Goal: Task Accomplishment & Management: Use online tool/utility

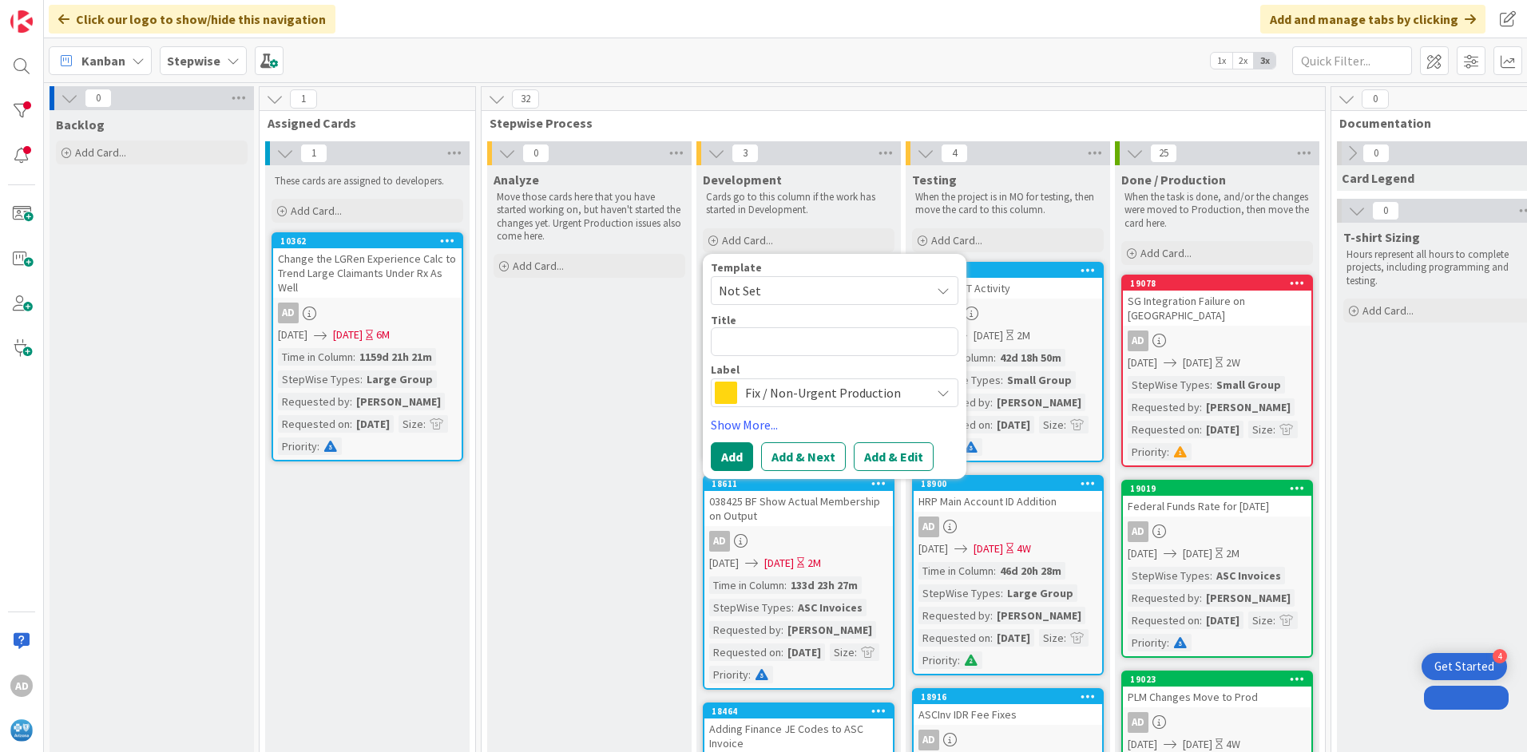
type textarea "0"
type textarea "x"
type textarea "02"
type textarea "x"
type textarea "029"
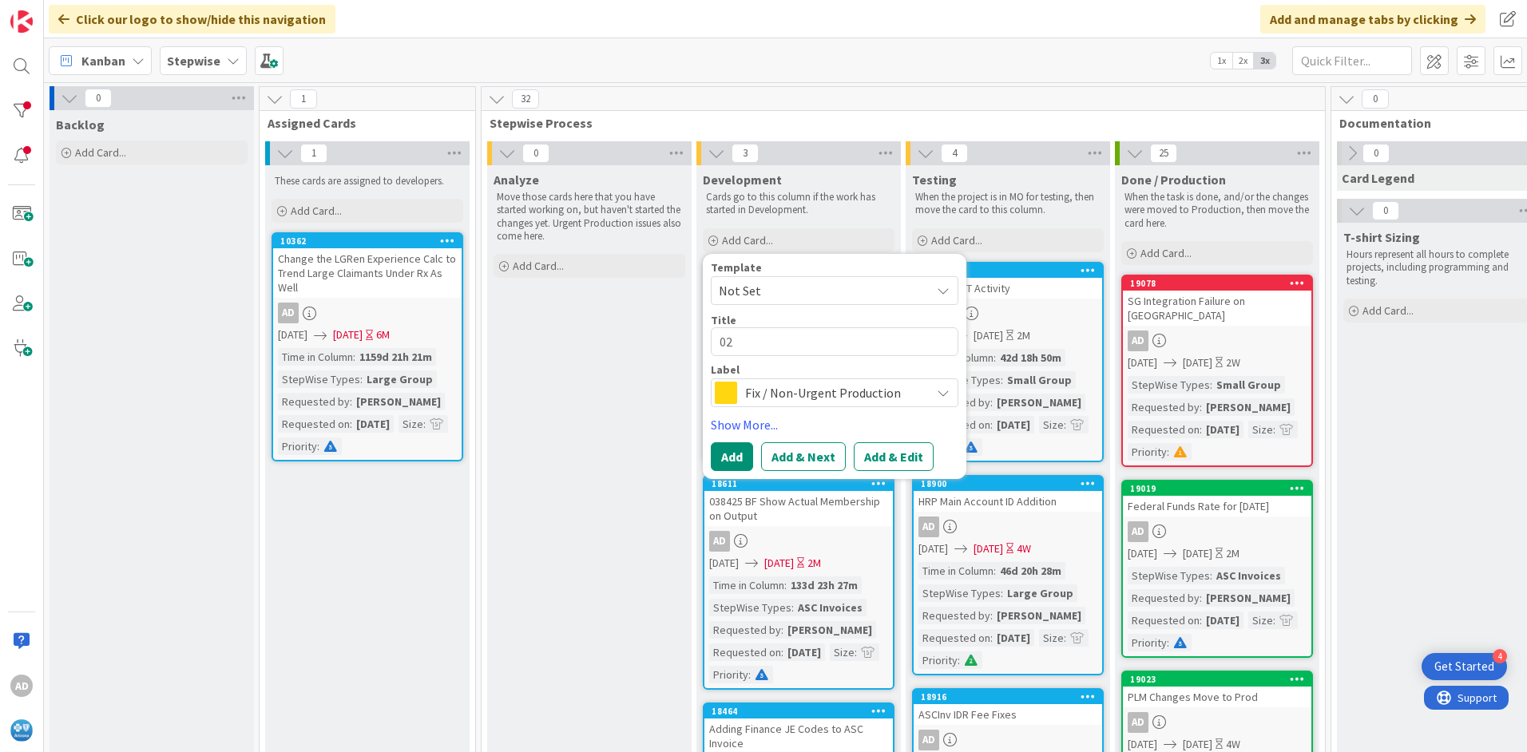
type textarea "x"
type textarea "0290"
type textarea "x"
type textarea "02906"
type textarea "x"
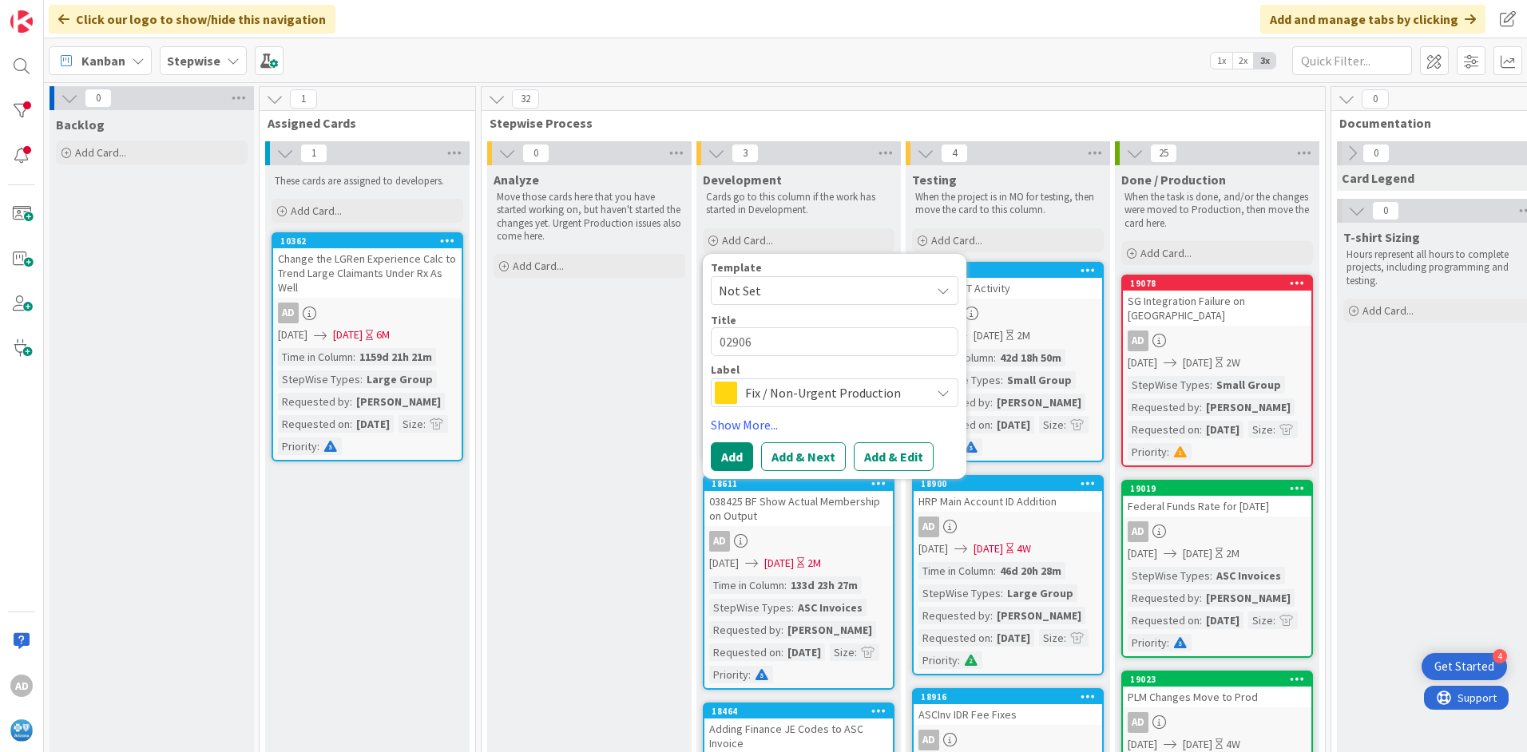
type textarea "029060"
type textarea "x"
type textarea "029060"
type textarea "x"
type textarea "029060 D"
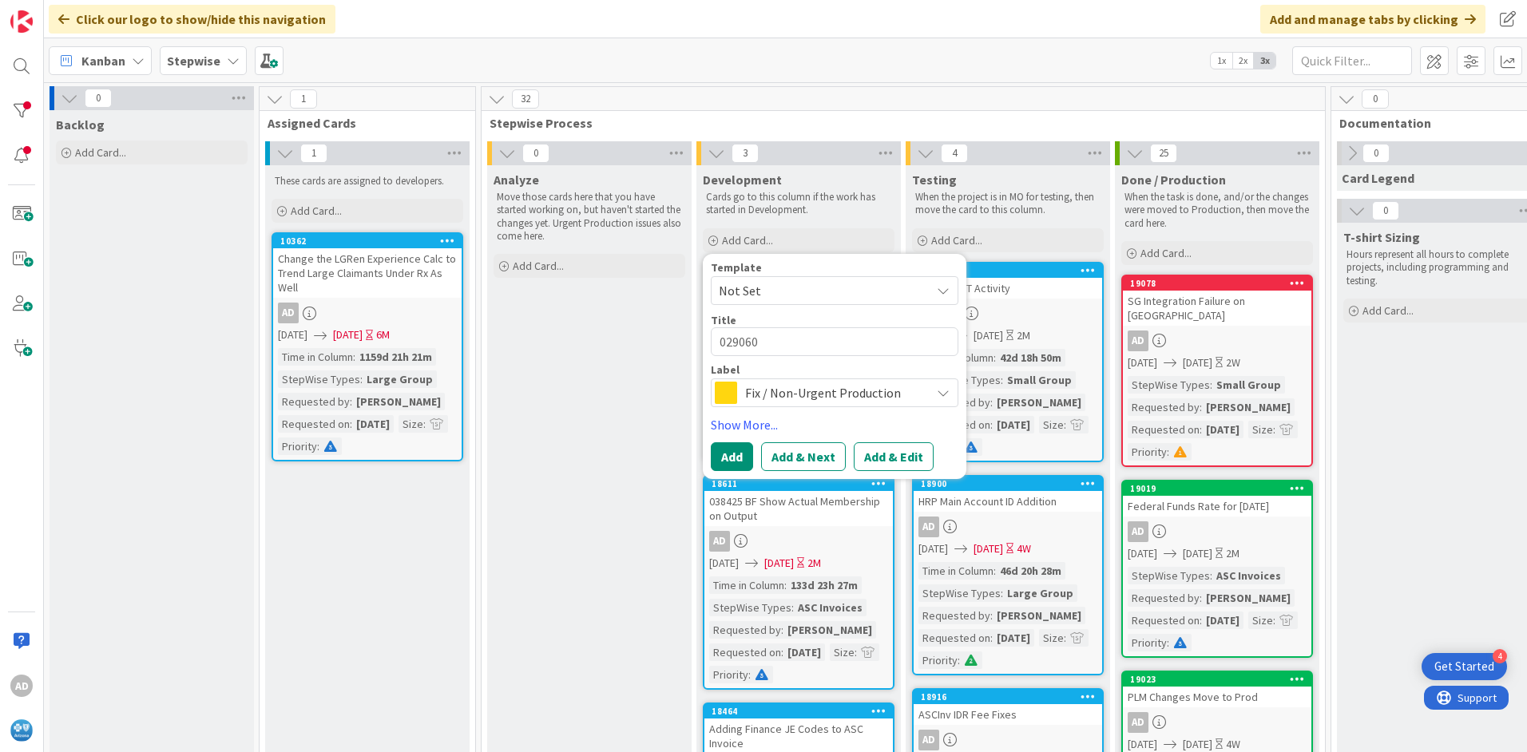
type textarea "x"
type textarea "029060 DC"
type textarea "x"
type textarea "029060 DCR"
type textarea "x"
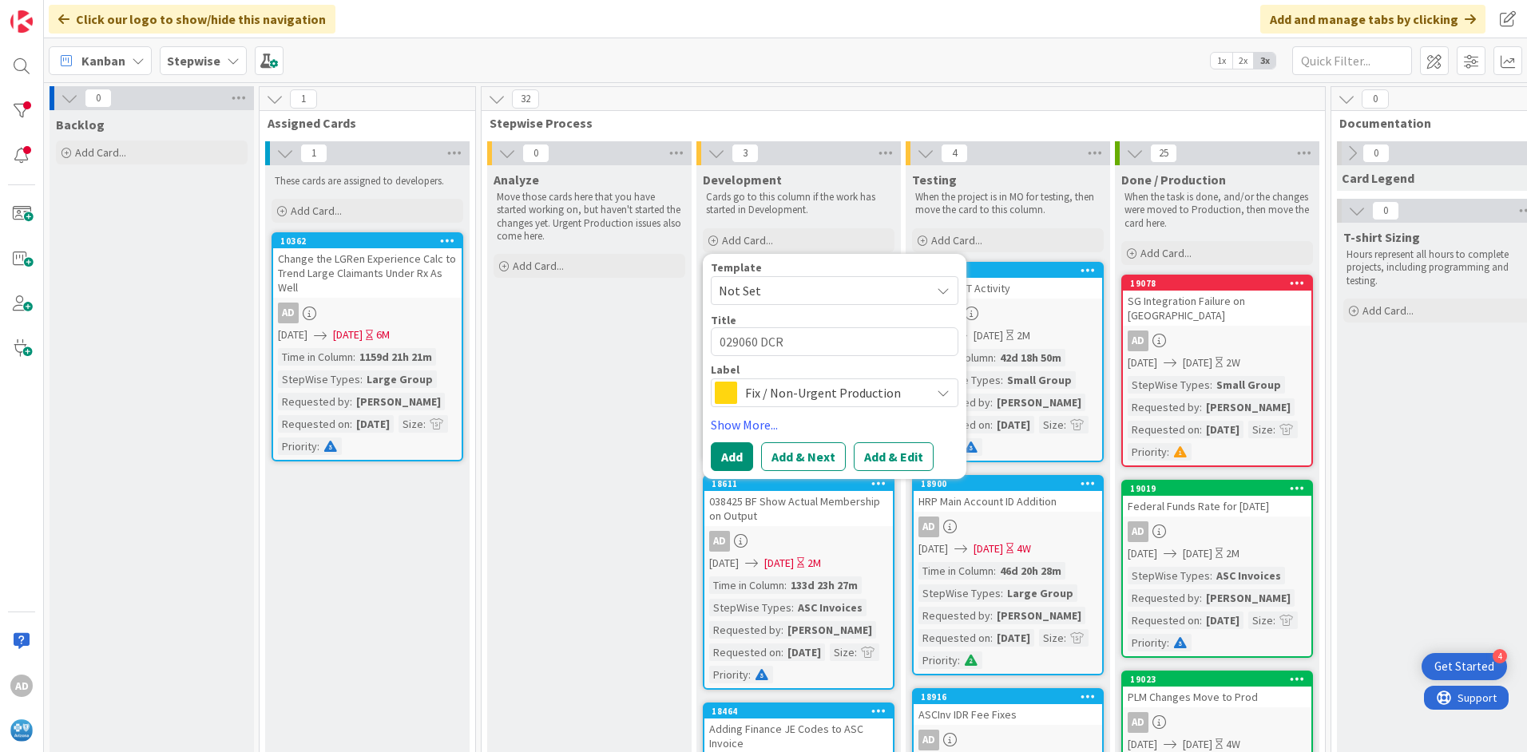
type textarea "029060 DCR"
type textarea "x"
type textarea "029060 DCR N"
type textarea "x"
type textarea "029060 DCR No"
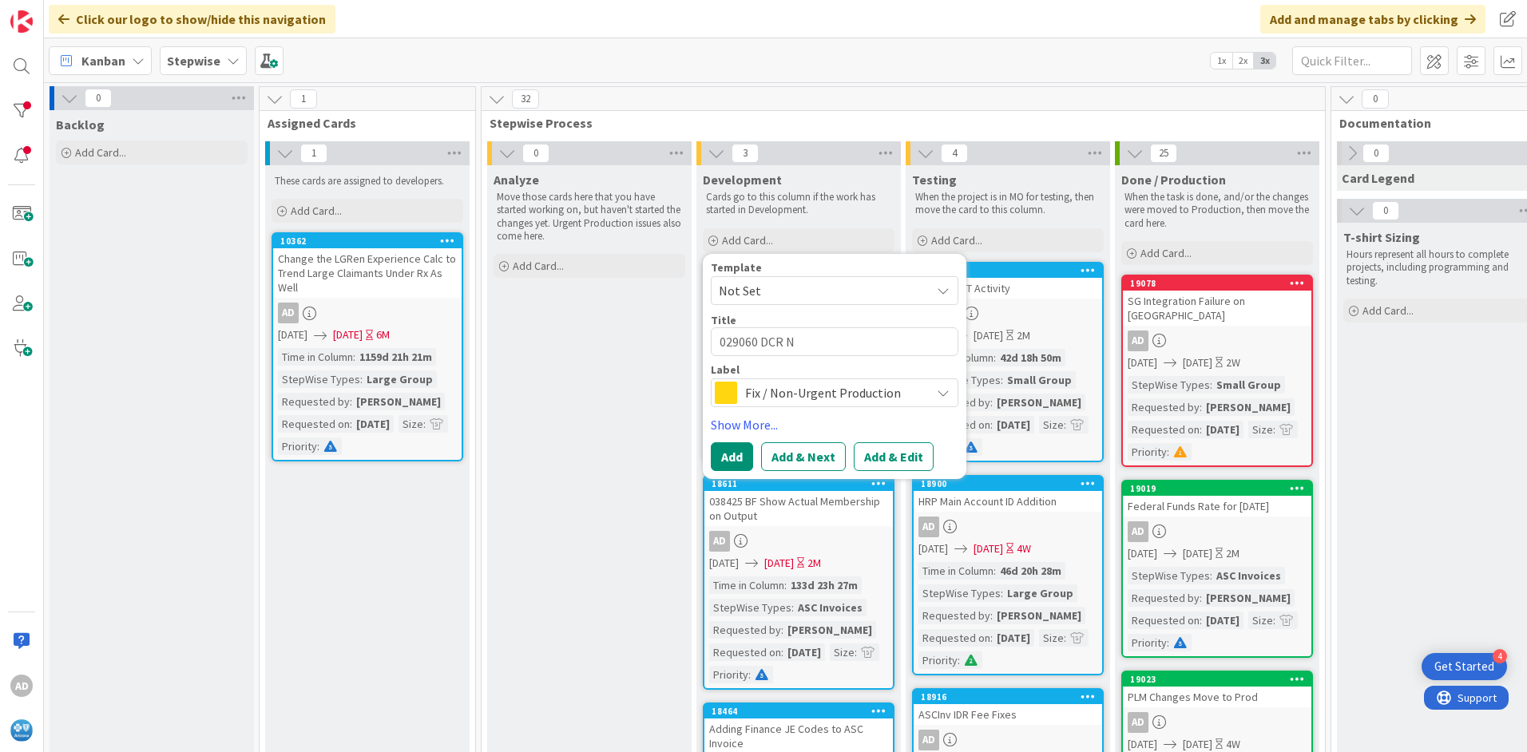
type textarea "x"
type textarea "029060 DCR No"
type textarea "x"
type textarea "029060 DCR No C"
type textarea "x"
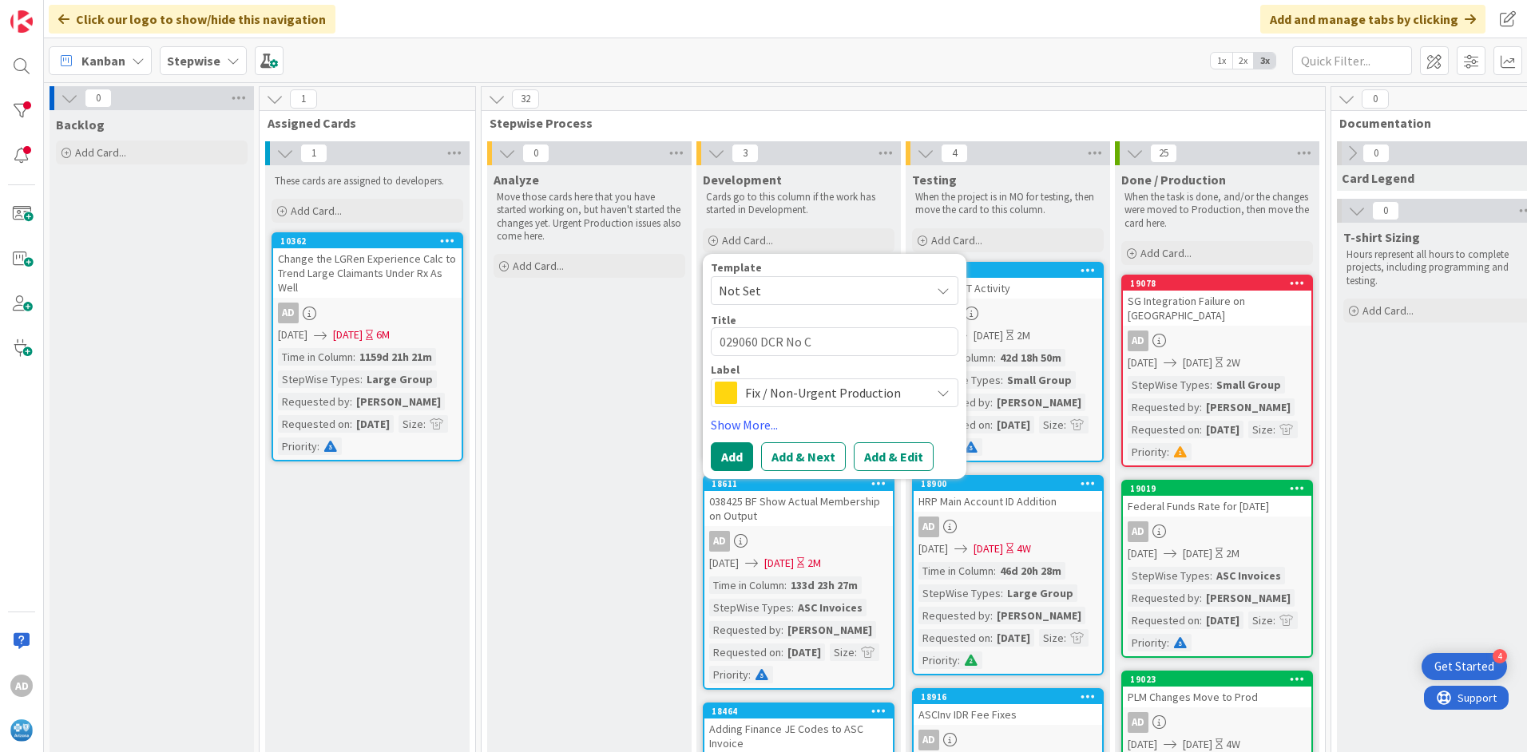
type textarea "029060 DCR No Cl"
type textarea "x"
type textarea "029060 DCR No Cla"
type textarea "x"
type textarea "029060 DCR No Clai"
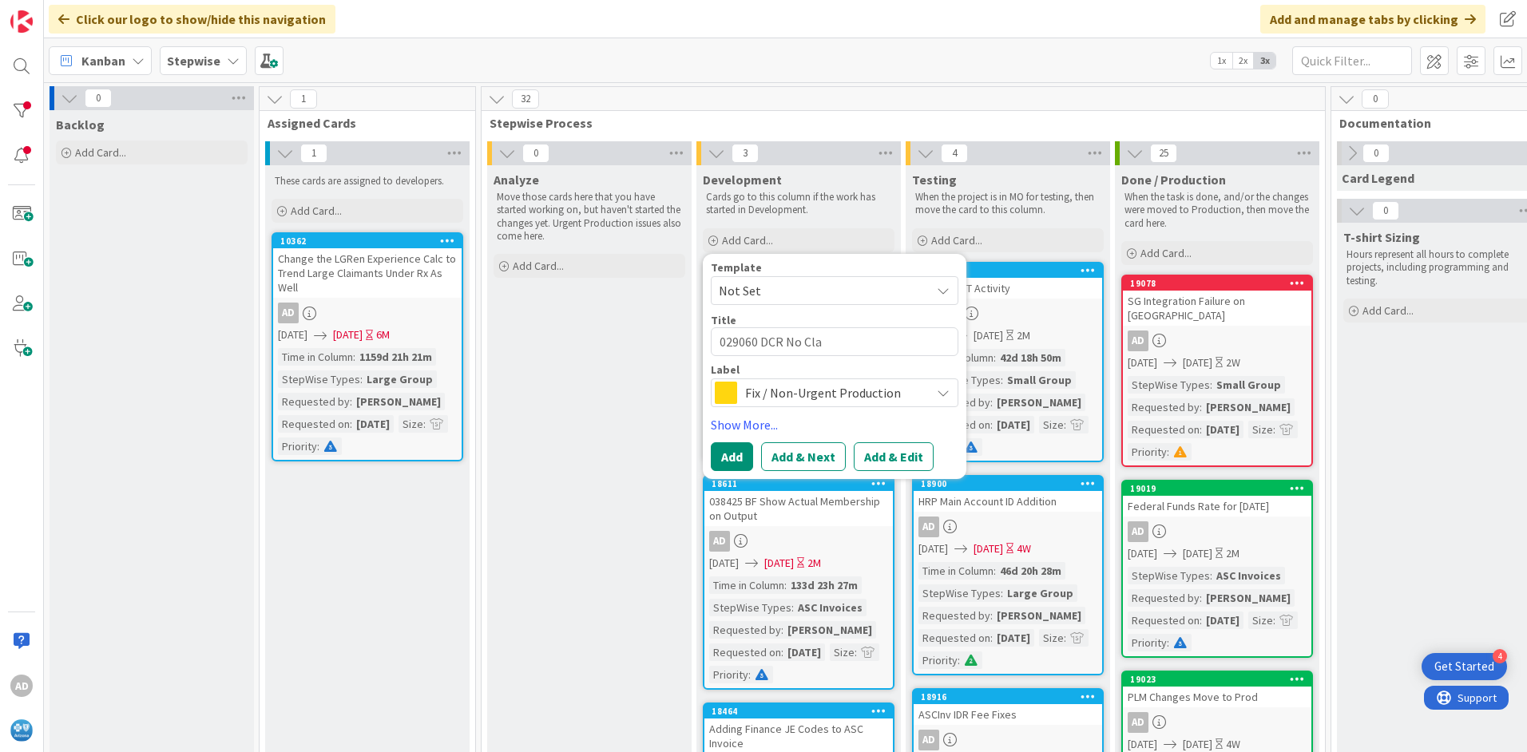
type textarea "x"
type textarea "029060 DCR No Claim"
type textarea "x"
type textarea "029060 DCR No Claims"
type textarea "x"
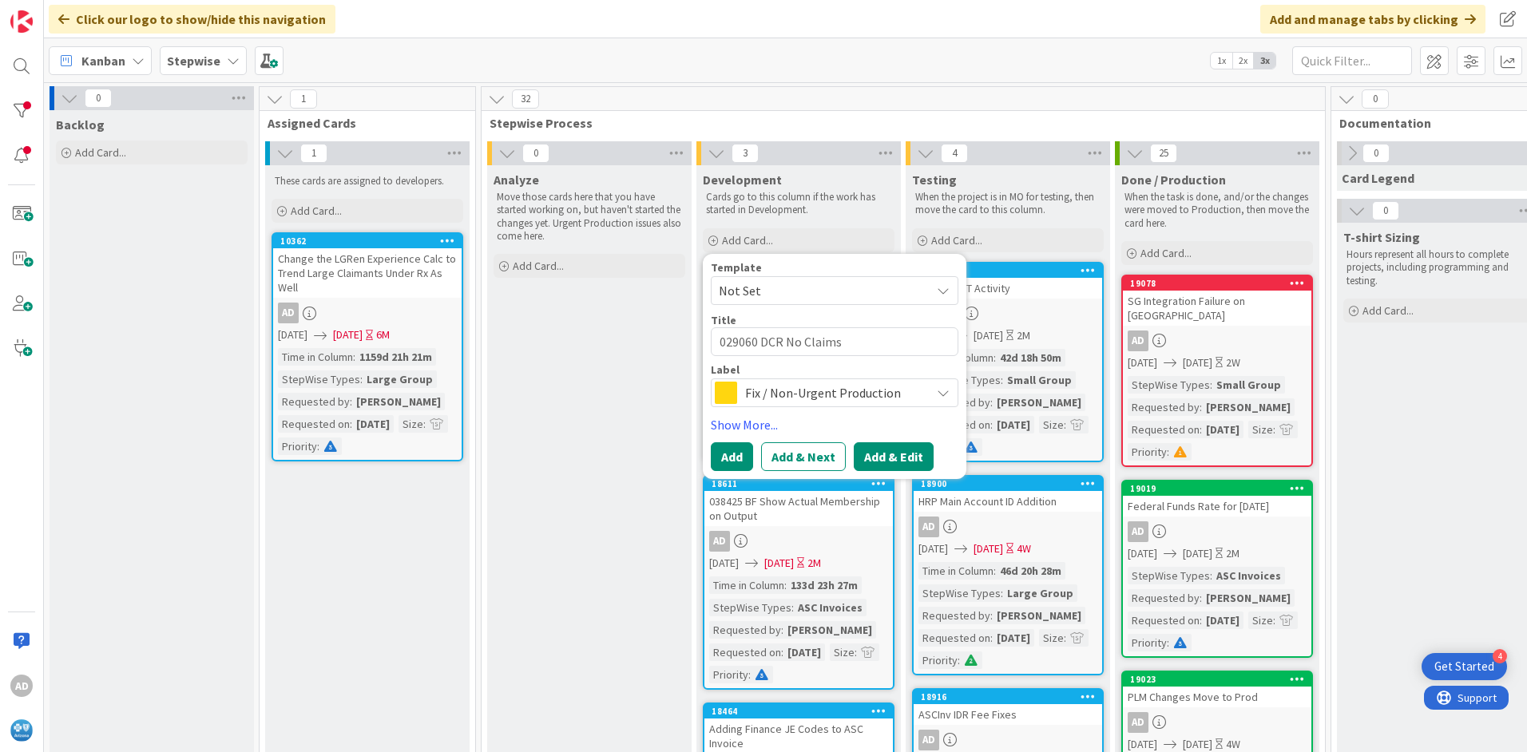
type textarea "029060 DCR No Claims"
click at [894, 459] on button "Add & Edit" at bounding box center [894, 456] width 80 height 29
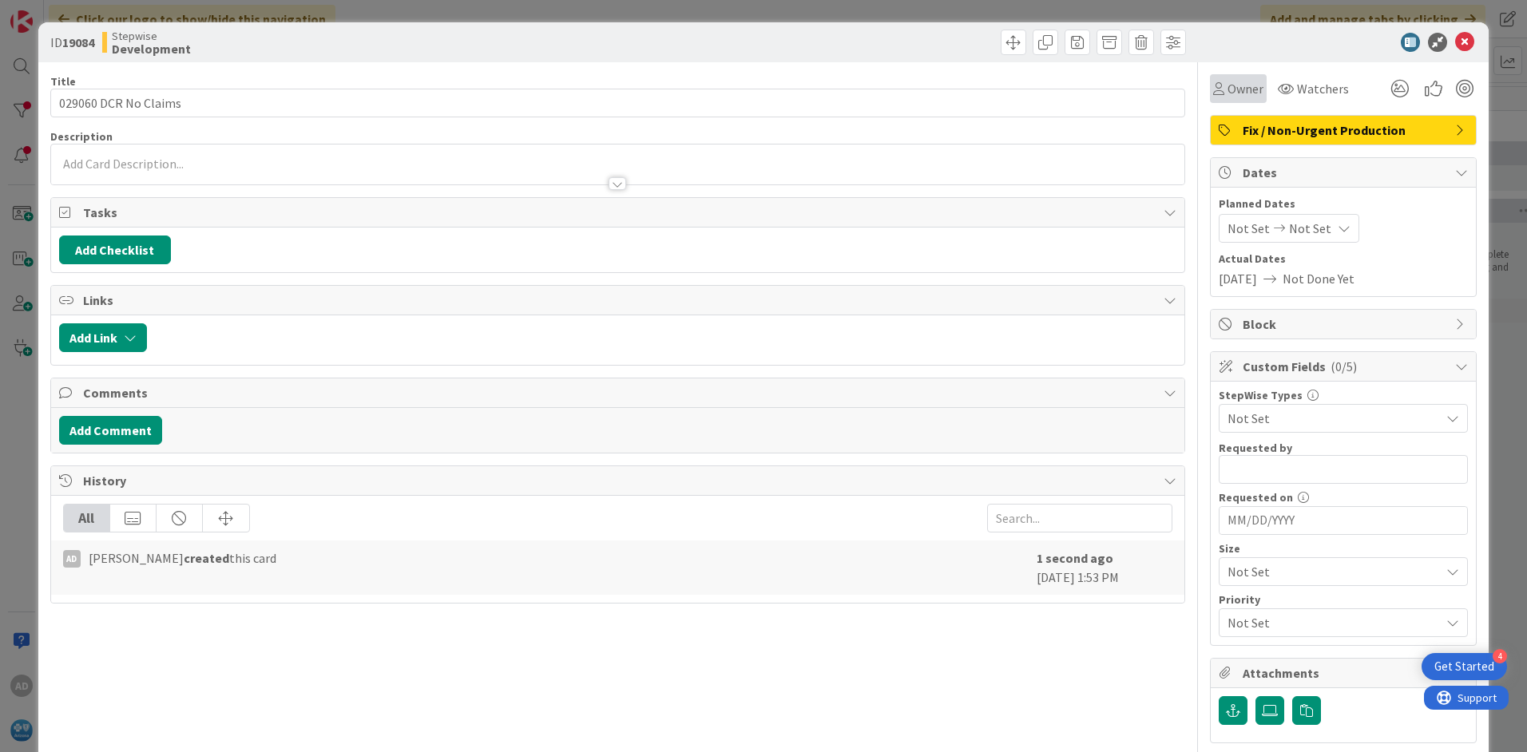
click at [1227, 80] on span "Owner" at bounding box center [1245, 88] width 36 height 19
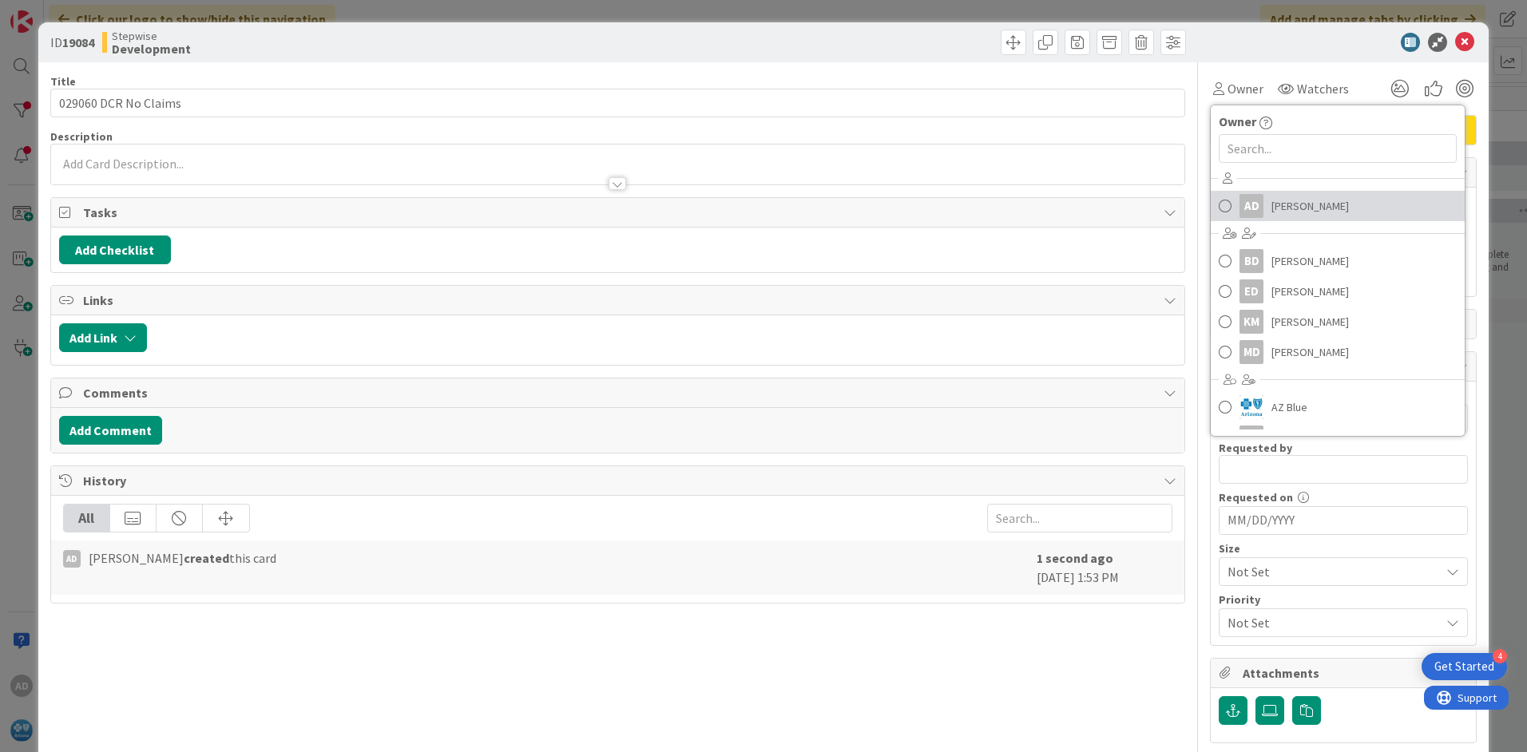
click at [1271, 204] on span "[PERSON_NAME]" at bounding box center [1309, 206] width 77 height 24
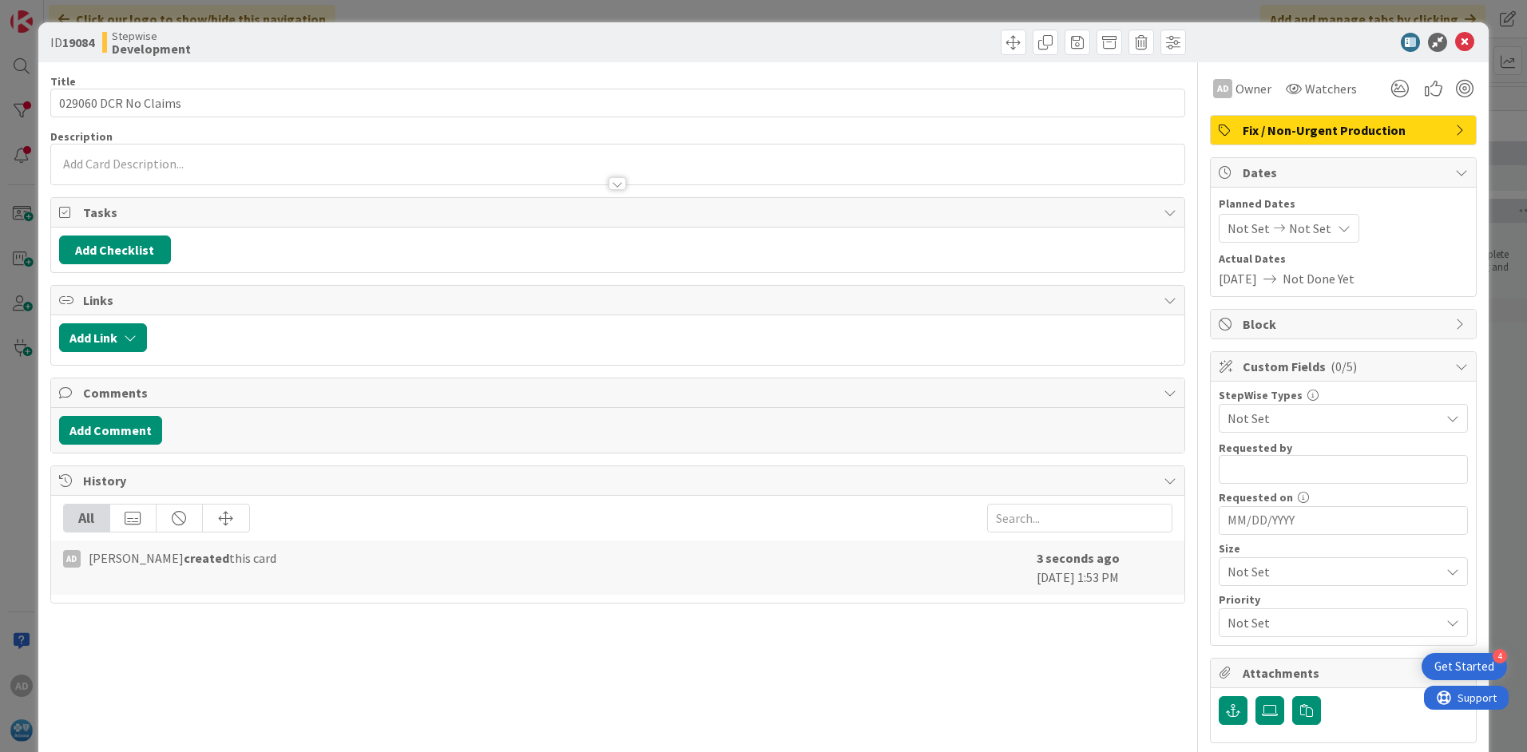
click at [1285, 130] on span "Fix / Non-Urgent Production" at bounding box center [1345, 130] width 204 height 19
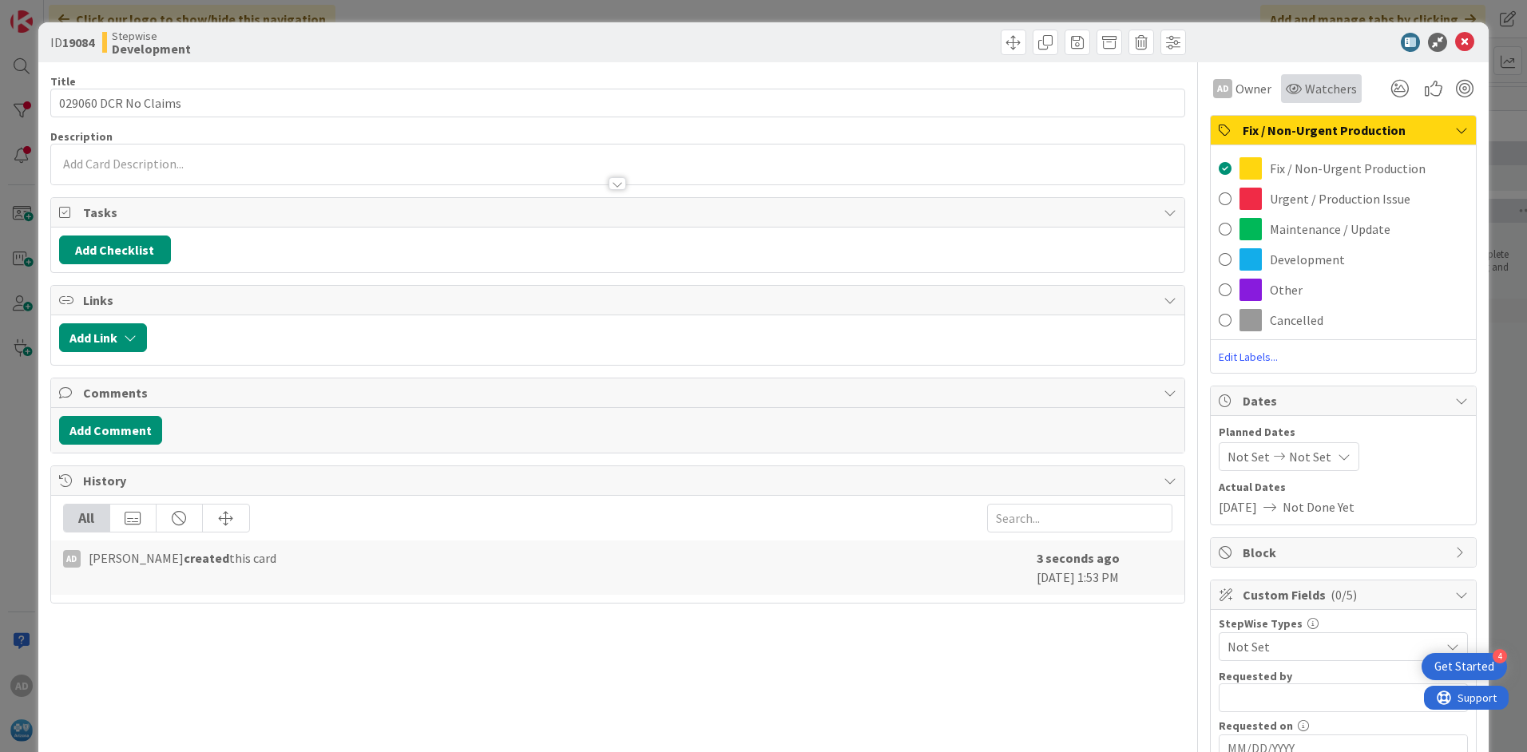
click at [1306, 89] on span "Watchers" at bounding box center [1331, 88] width 52 height 19
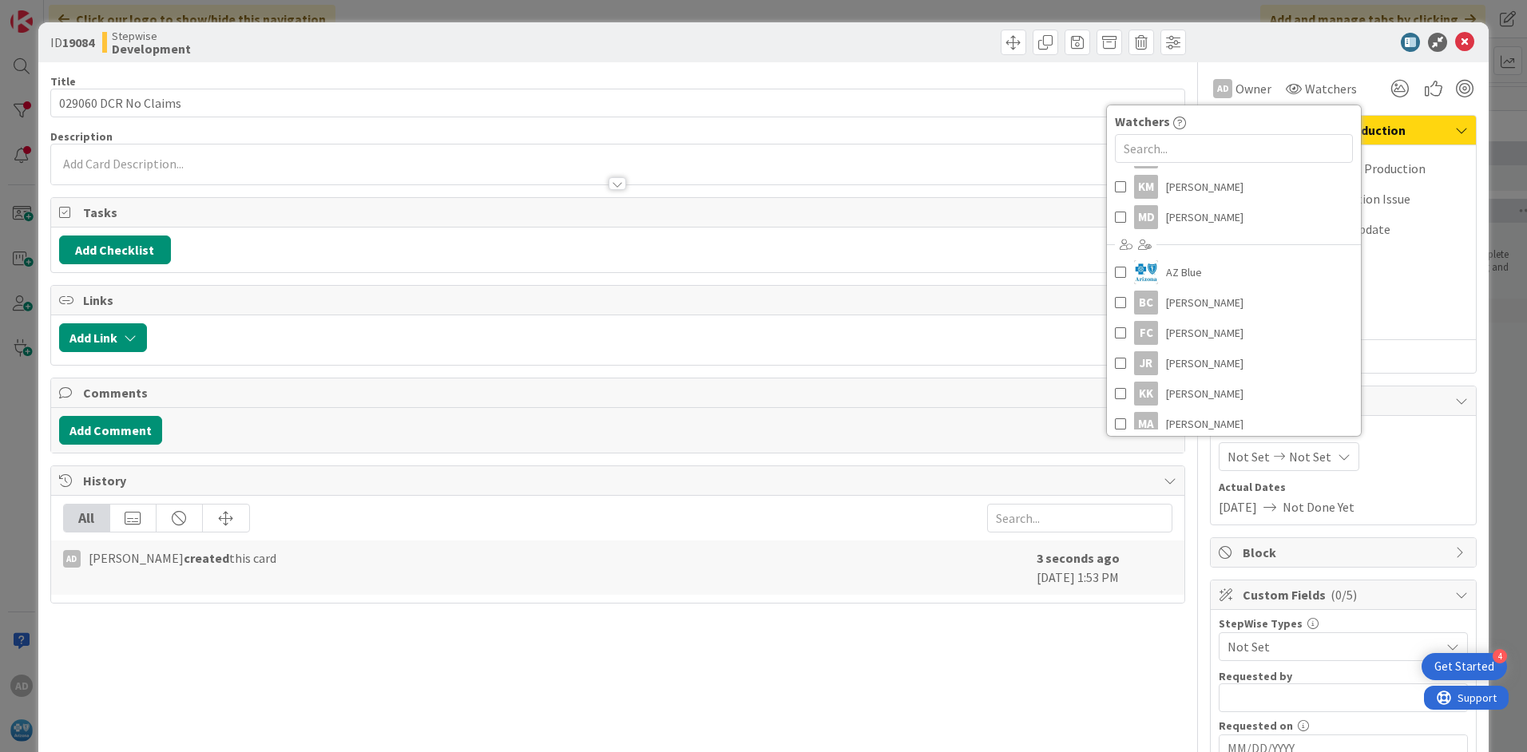
scroll to position [160, 0]
click at [1197, 338] on span "[PERSON_NAME]" at bounding box center [1204, 344] width 77 height 24
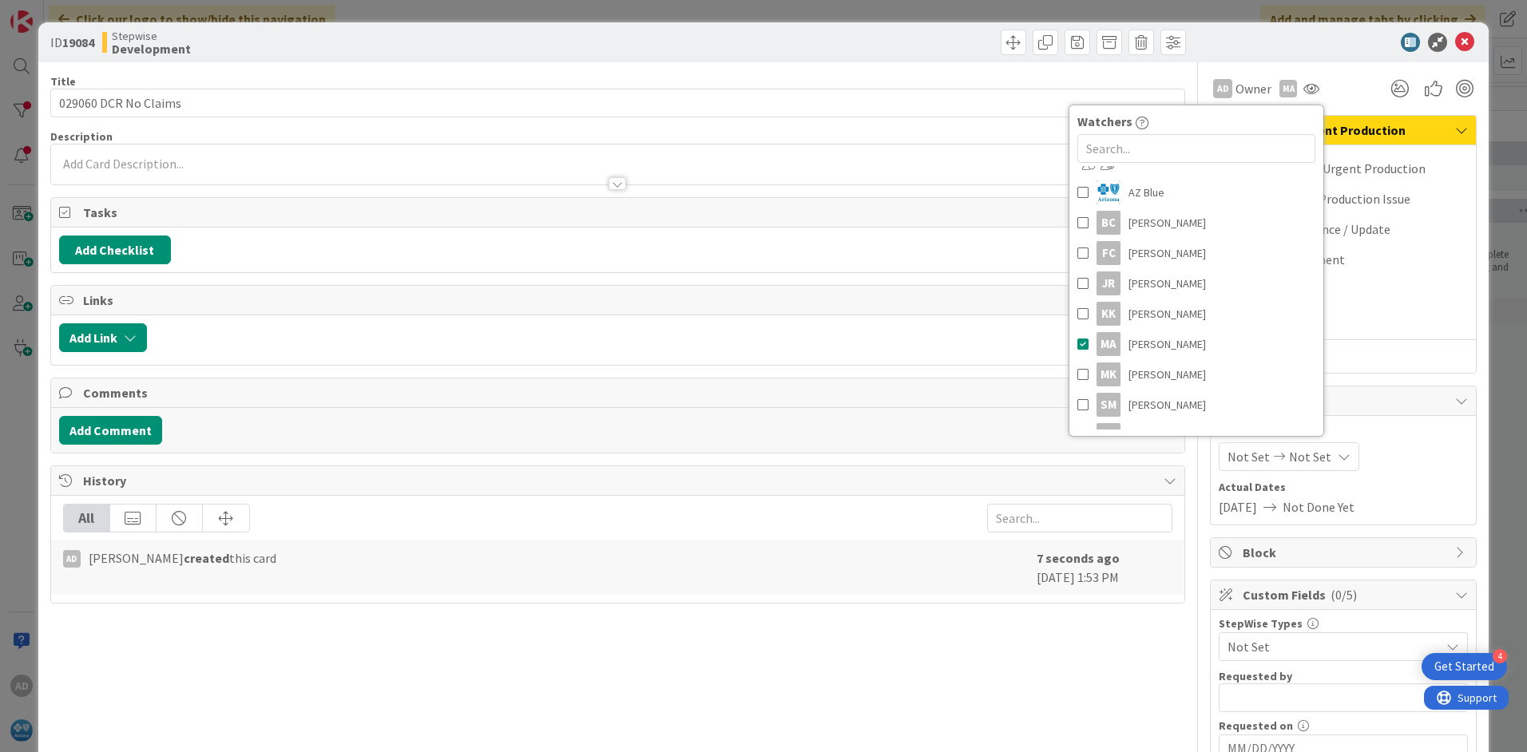
click at [1322, 131] on span "Fix / Non-Urgent Production" at bounding box center [1345, 130] width 204 height 19
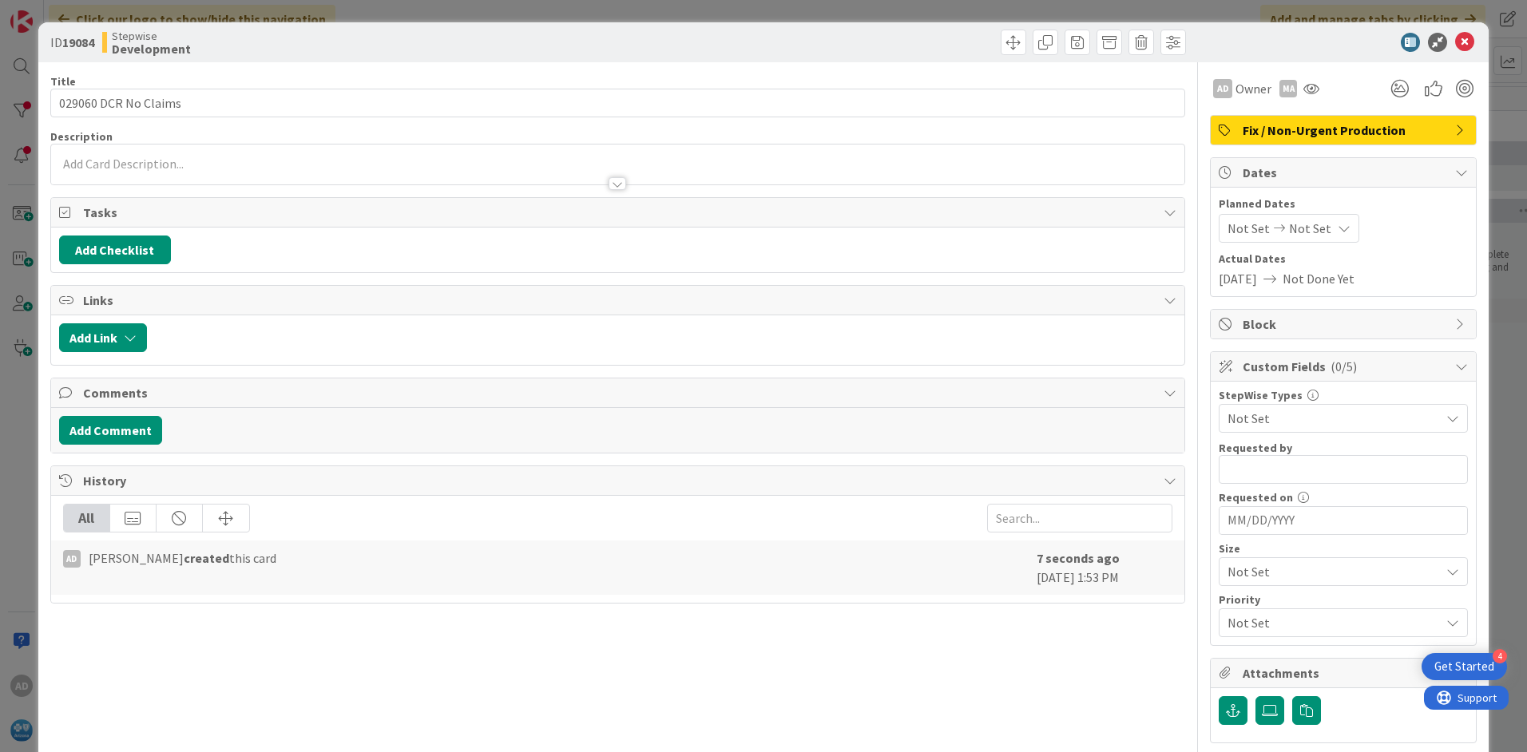
click at [1240, 228] on span "Not Set" at bounding box center [1248, 228] width 42 height 19
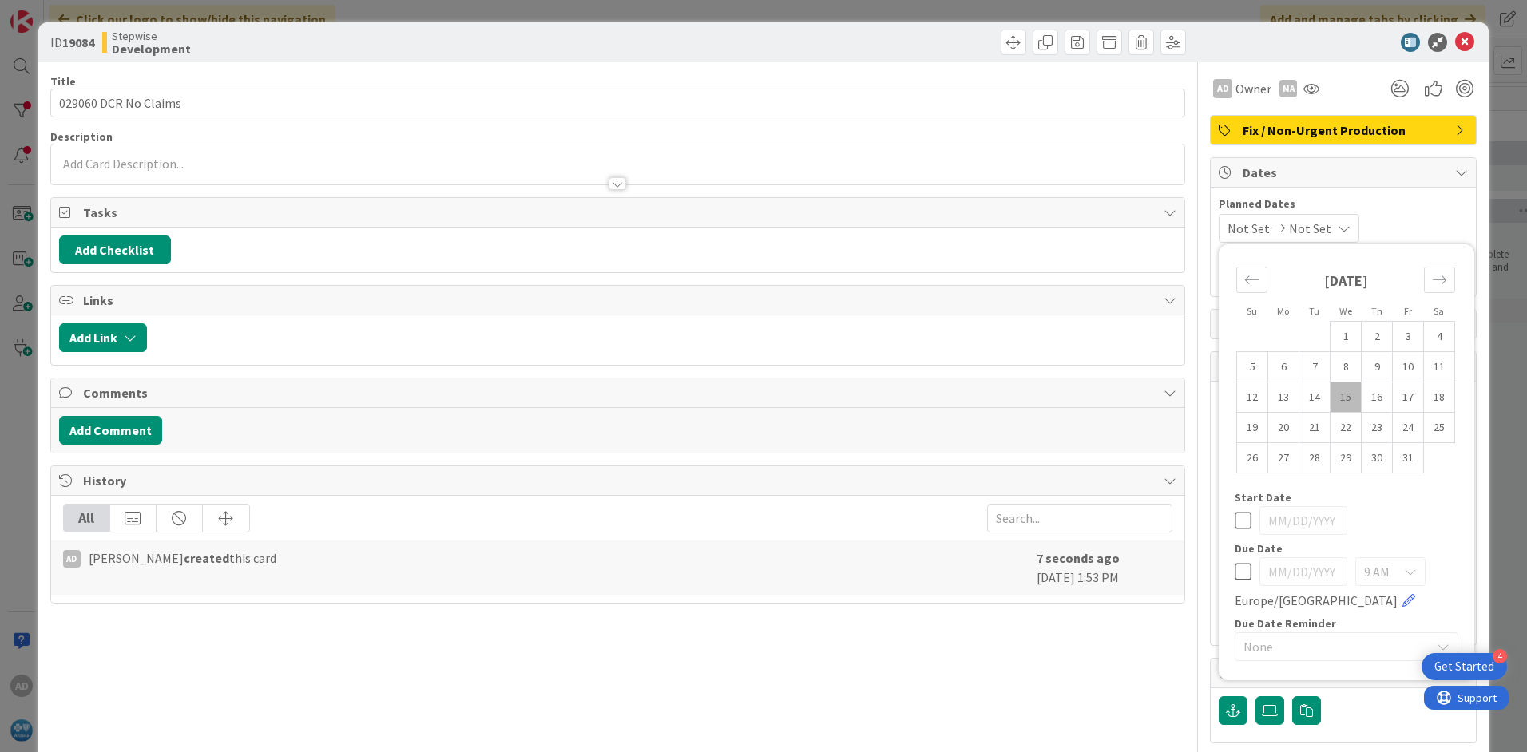
click at [1336, 398] on td "15" at bounding box center [1345, 397] width 31 height 30
type input "[DATE]"
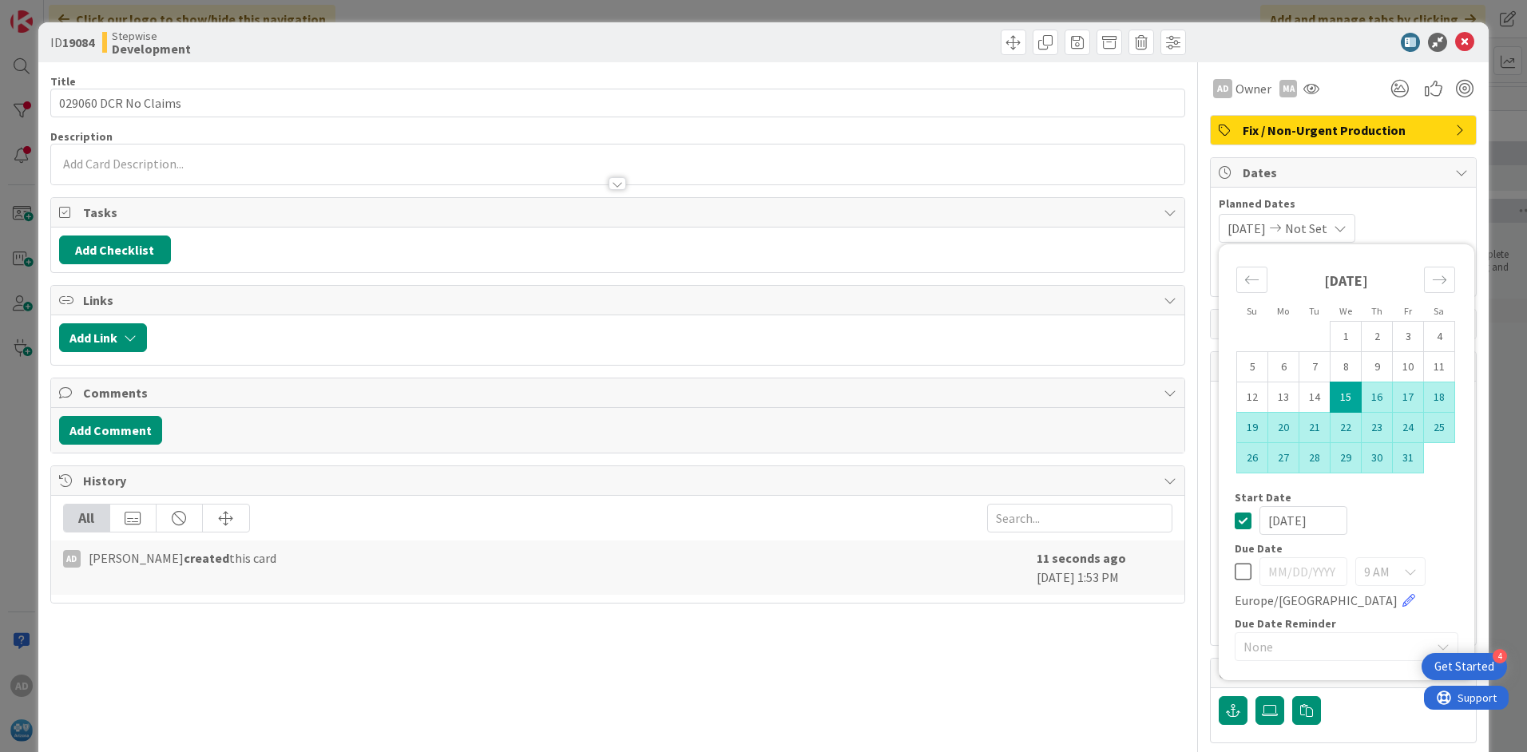
click at [1405, 469] on td "31" at bounding box center [1408, 458] width 31 height 30
type input "[DATE]"
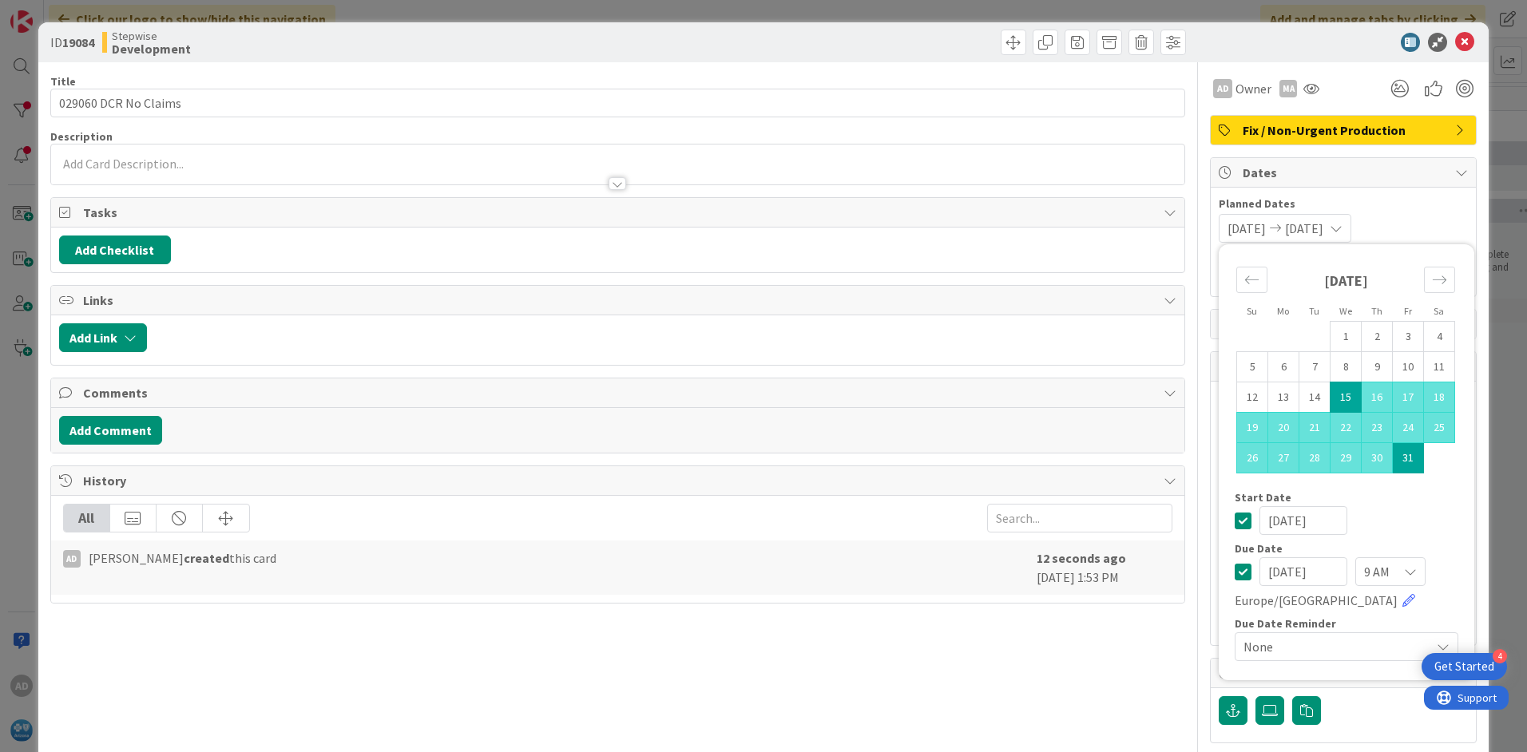
click at [1453, 212] on div "Planned Dates [DATE] [DATE] Su Mo Tu We Th Fr Sa [DATE] 1 2 3 4 5 6 7 8 9 10 11…" at bounding box center [1343, 219] width 249 height 47
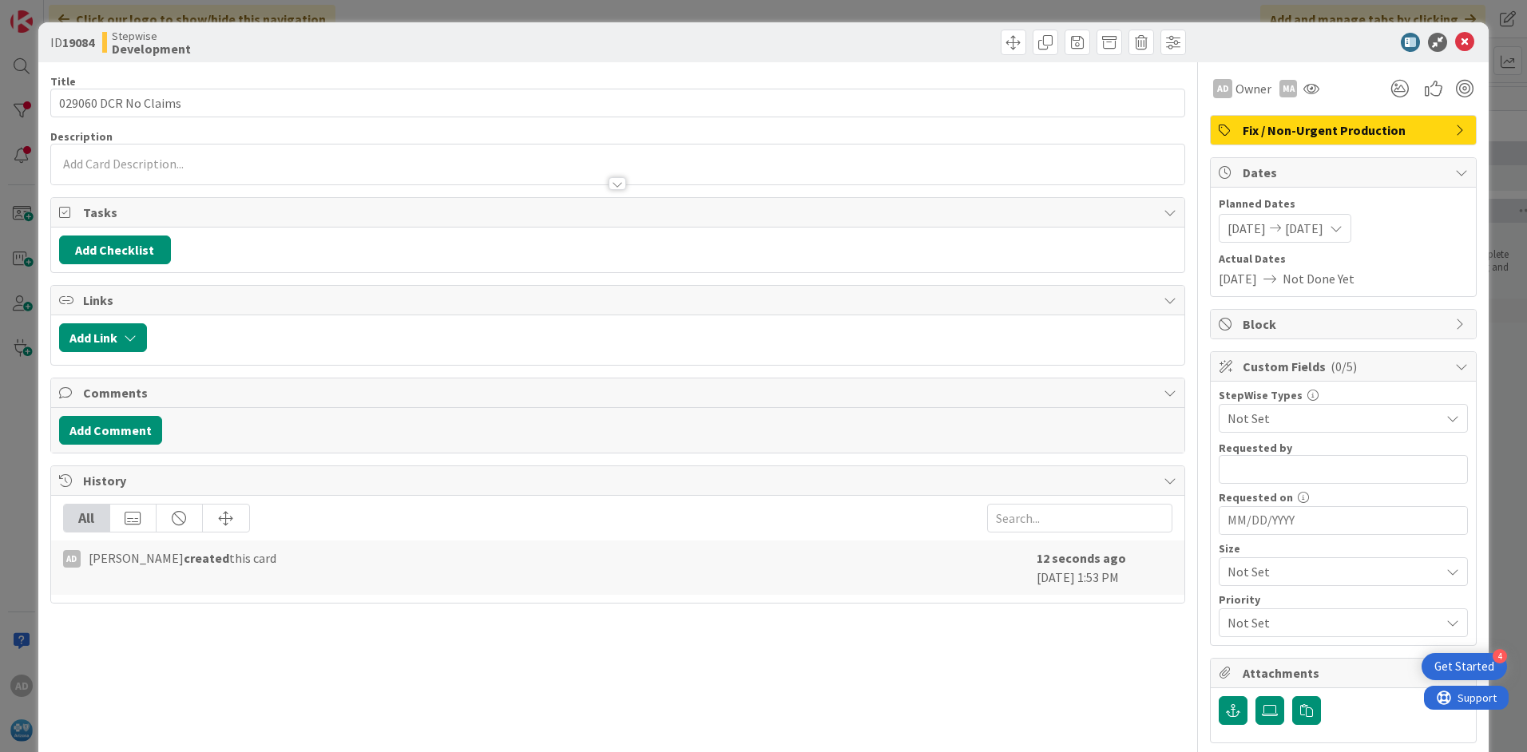
click at [1256, 416] on span "Not Set" at bounding box center [1329, 418] width 204 height 22
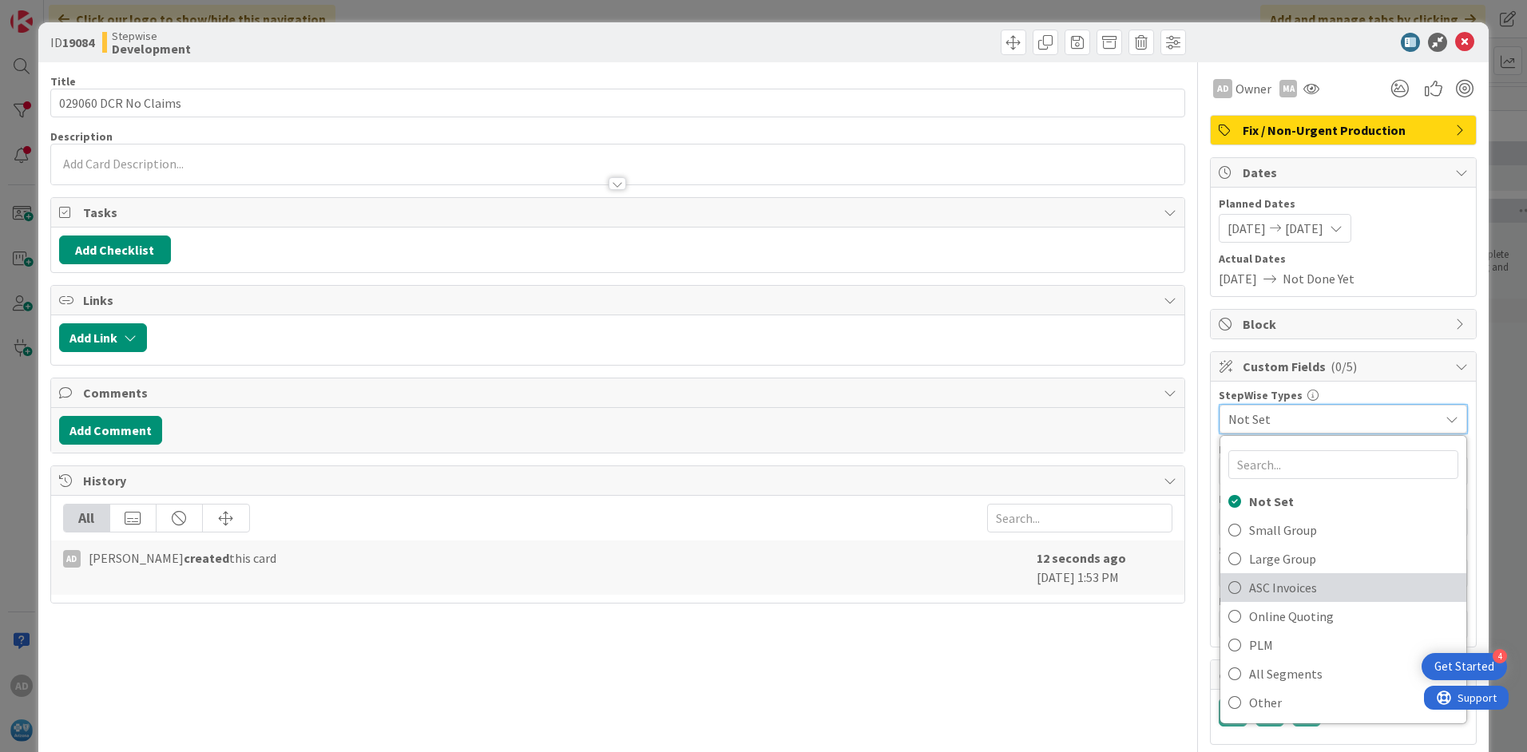
click at [1265, 593] on span "ASC Invoices" at bounding box center [1353, 588] width 209 height 24
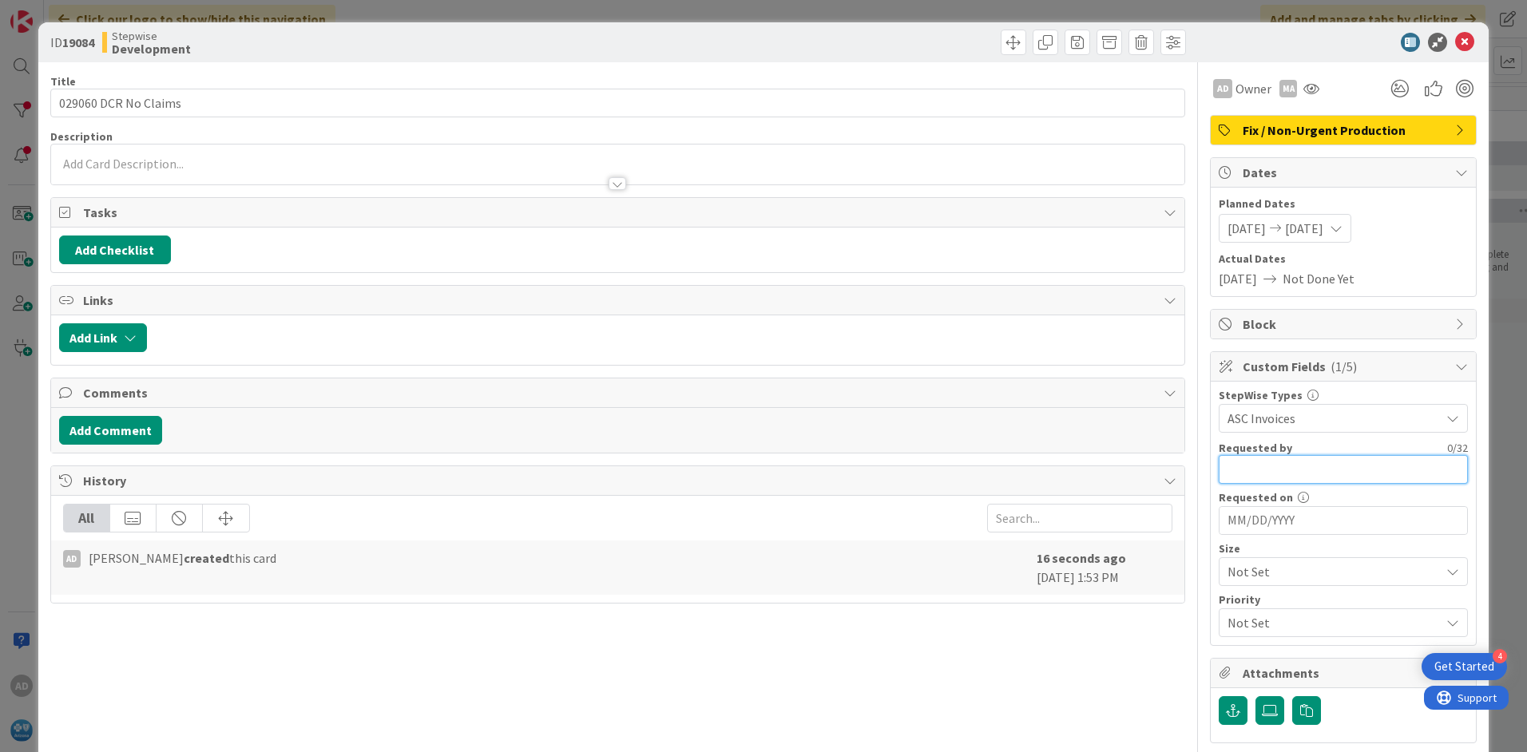
click at [1255, 474] on input "text" at bounding box center [1343, 469] width 249 height 29
type input "[PERSON_NAME]"
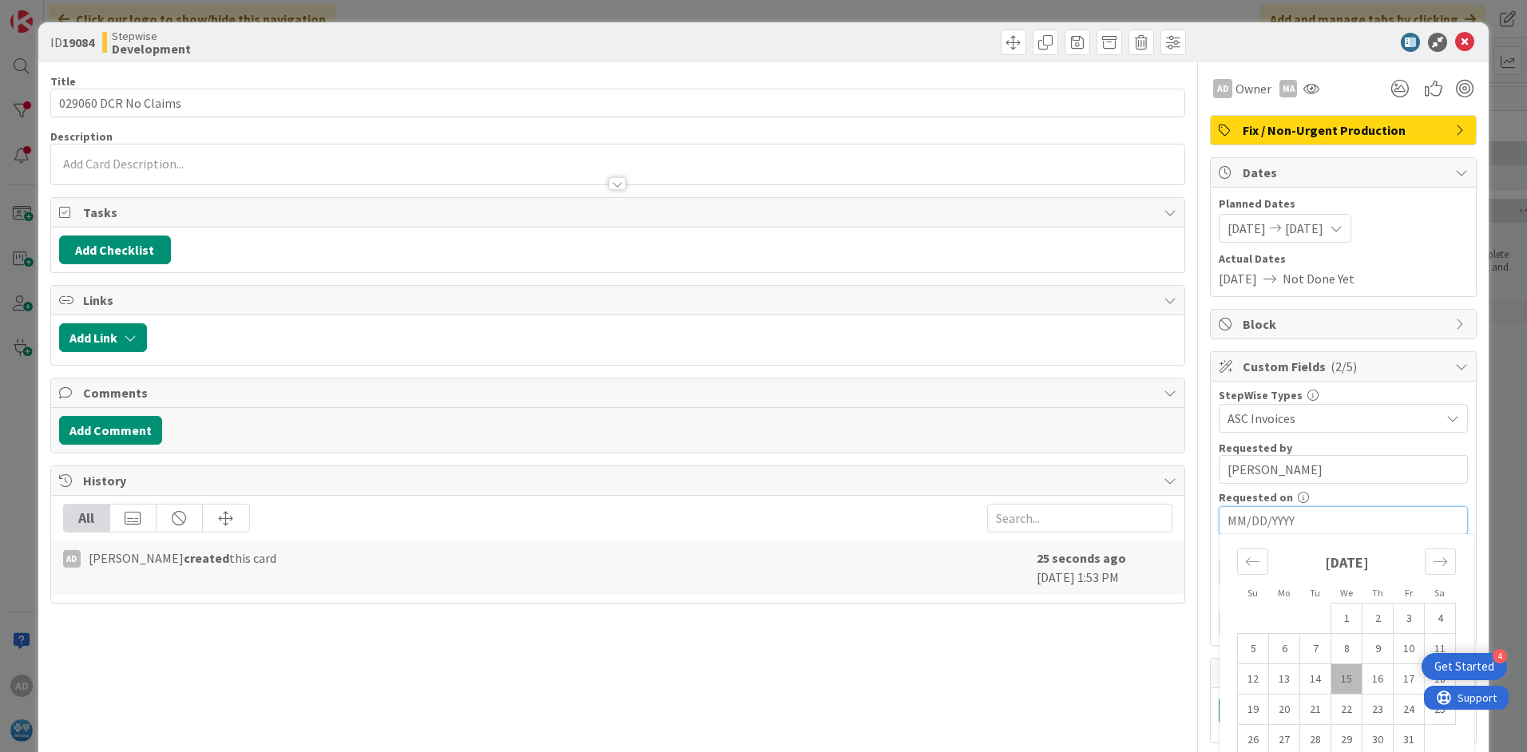
click at [1246, 524] on input "MM/DD/YYYY" at bounding box center [1343, 520] width 232 height 27
click at [1331, 680] on td "15" at bounding box center [1346, 679] width 31 height 30
type input "[DATE]"
click at [1335, 677] on span "Attachments" at bounding box center [1345, 673] width 204 height 19
click at [1233, 574] on span "Not Set" at bounding box center [1329, 572] width 204 height 22
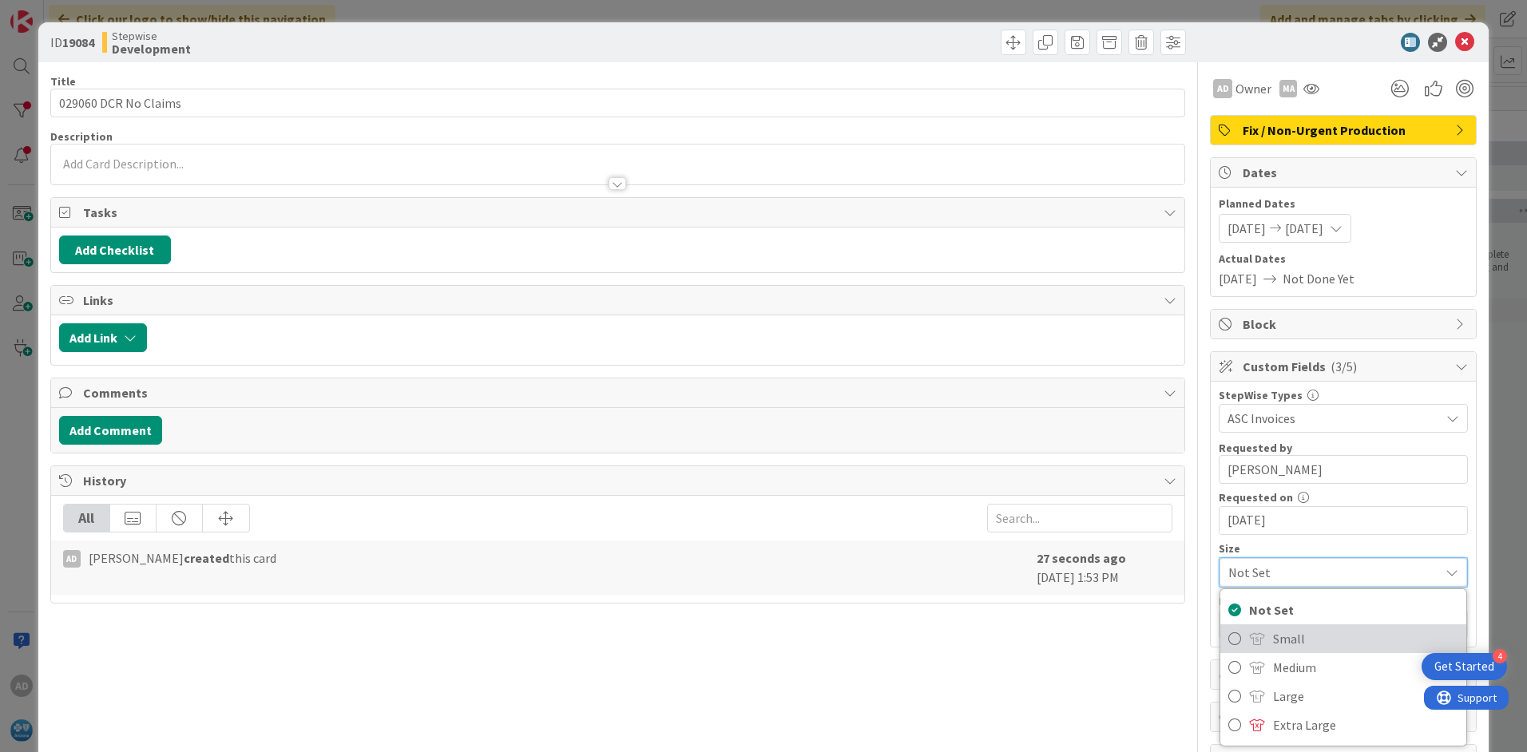
click at [1253, 645] on link "Small" at bounding box center [1343, 638] width 246 height 29
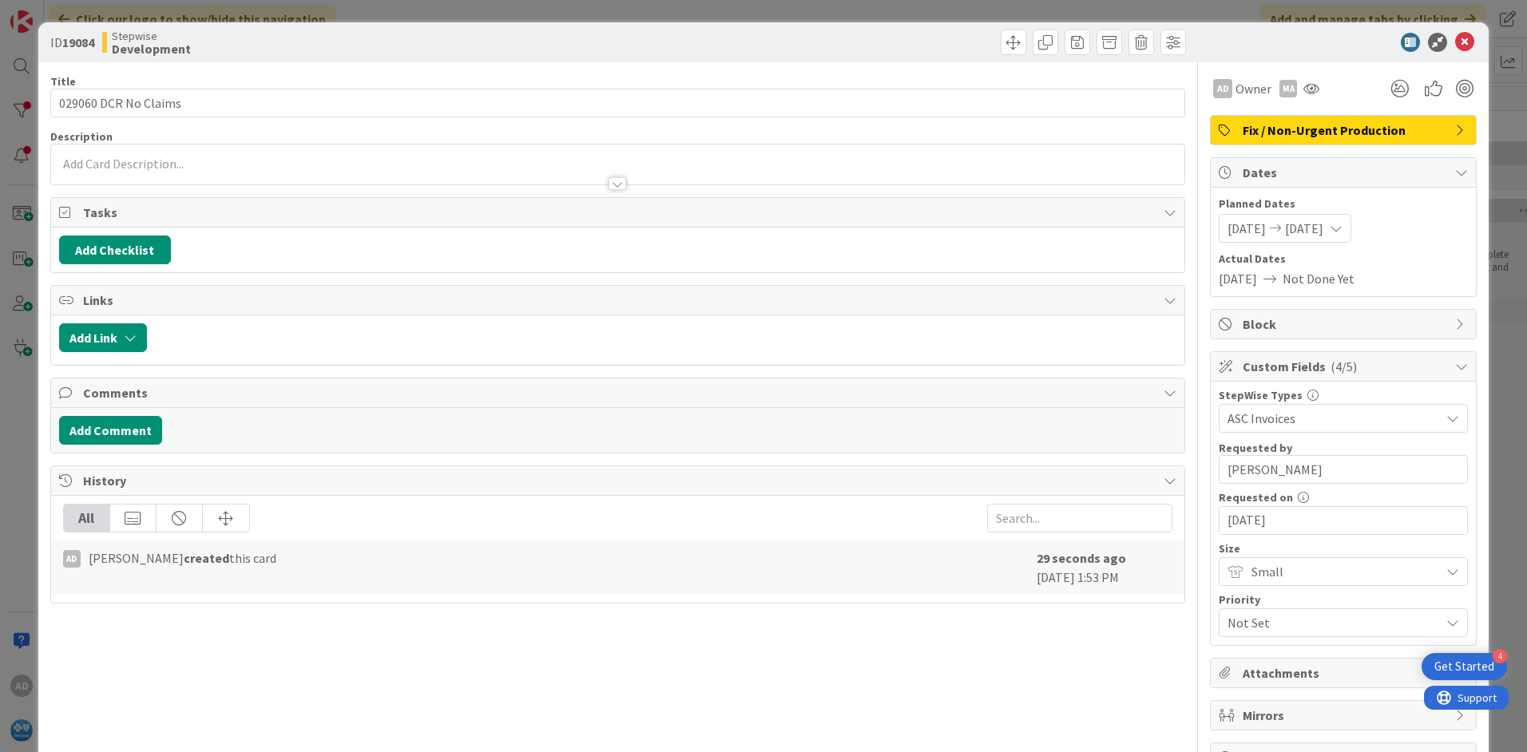
click at [1242, 626] on span "Not Set" at bounding box center [1329, 623] width 204 height 22
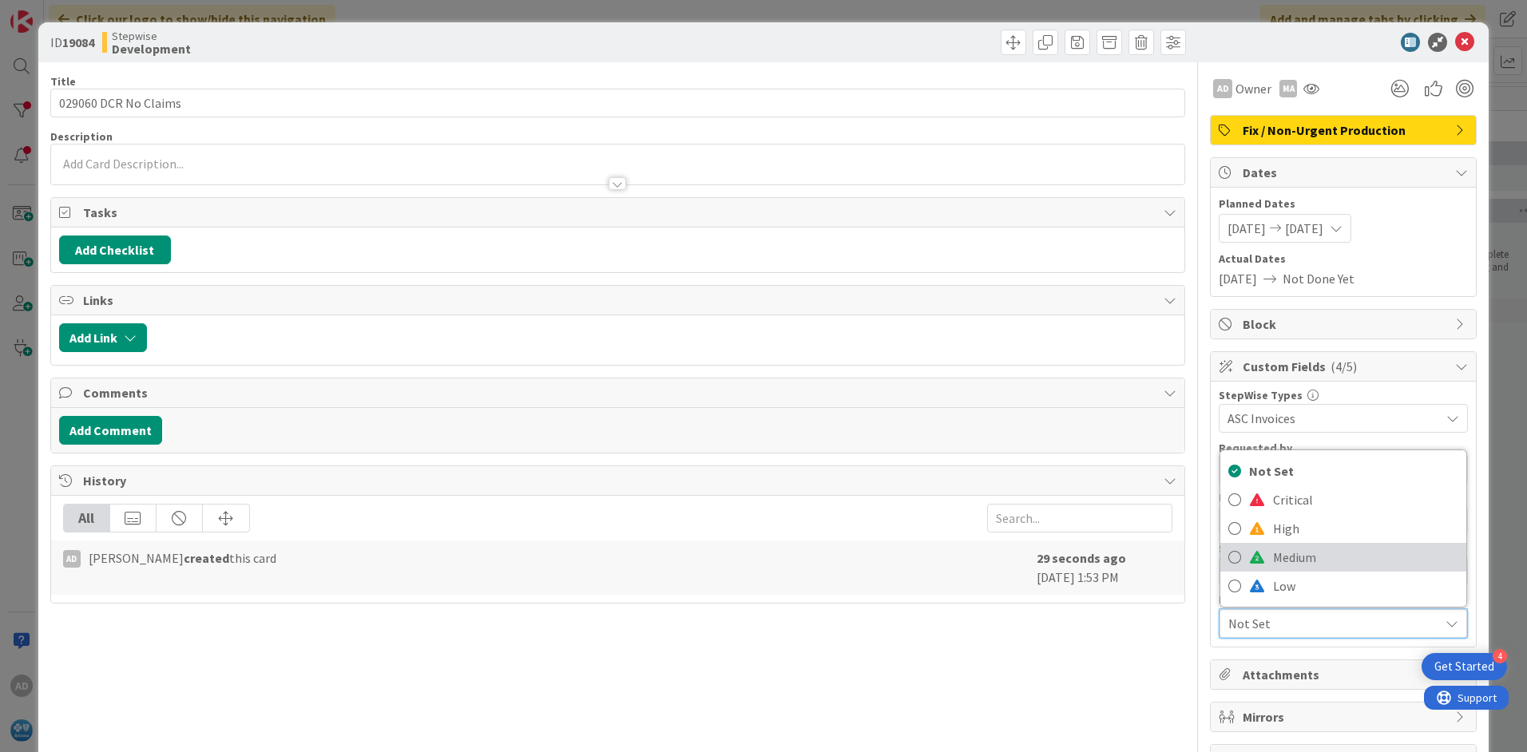
click at [1255, 563] on link "Medium" at bounding box center [1343, 557] width 246 height 29
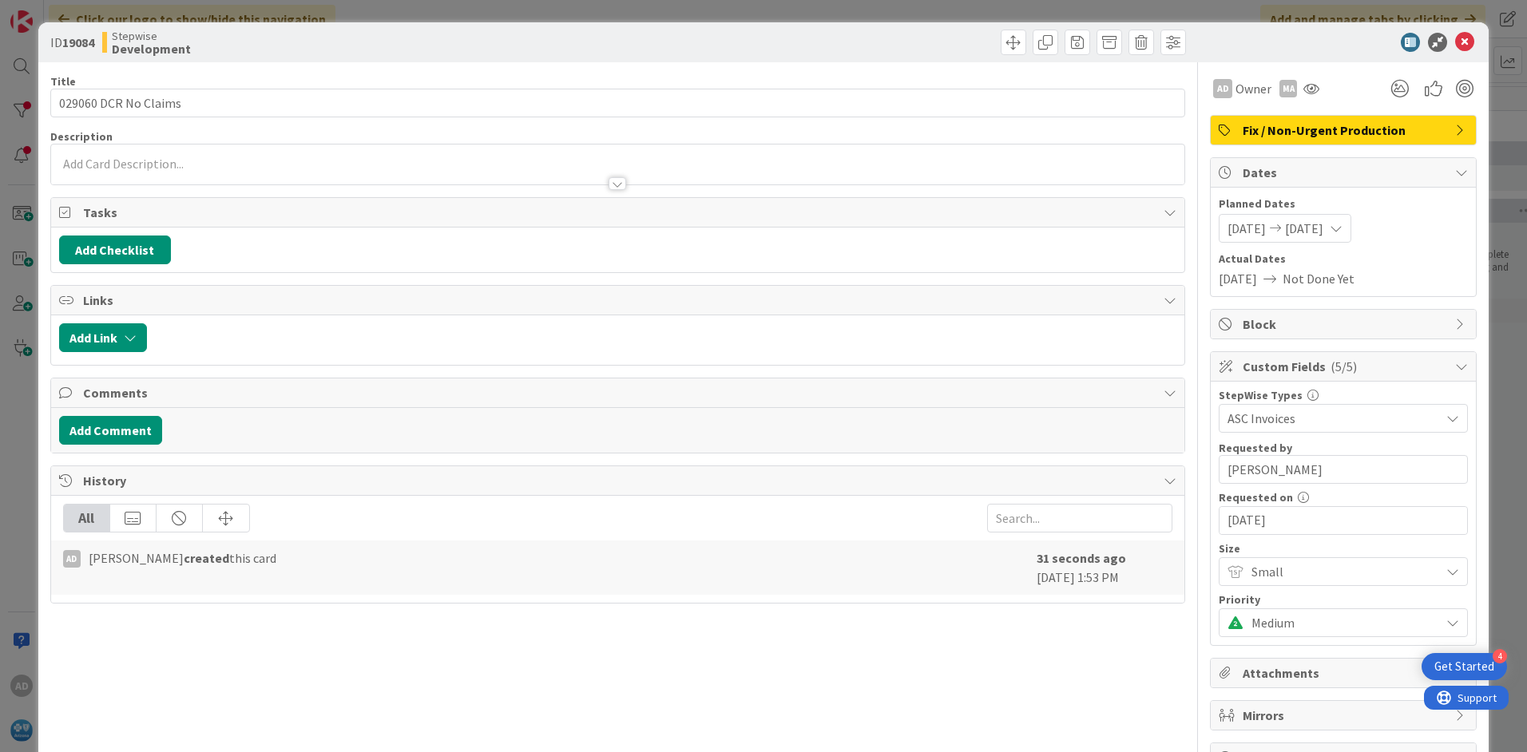
click at [231, 161] on div at bounding box center [617, 165] width 1133 height 40
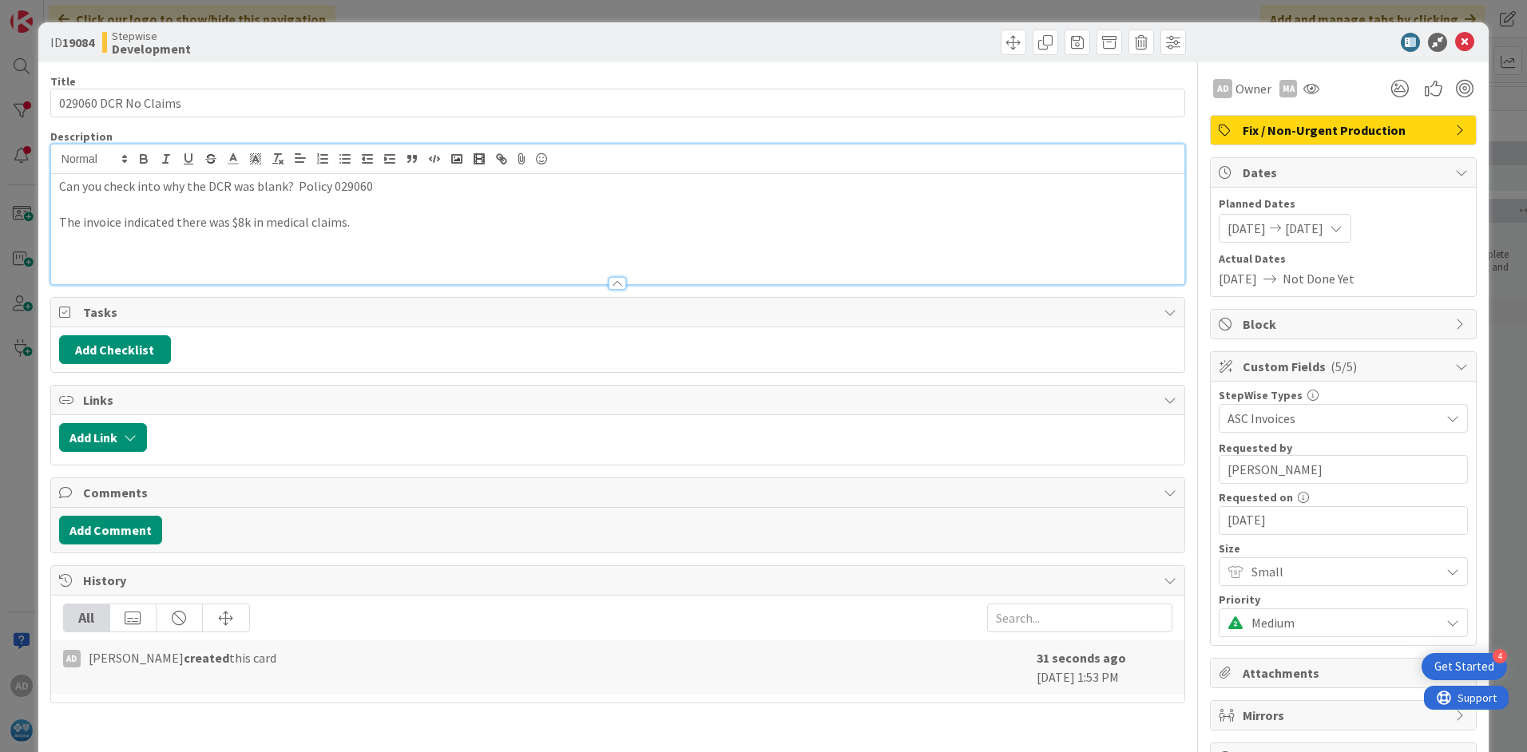
click at [172, 204] on p at bounding box center [617, 205] width 1117 height 18
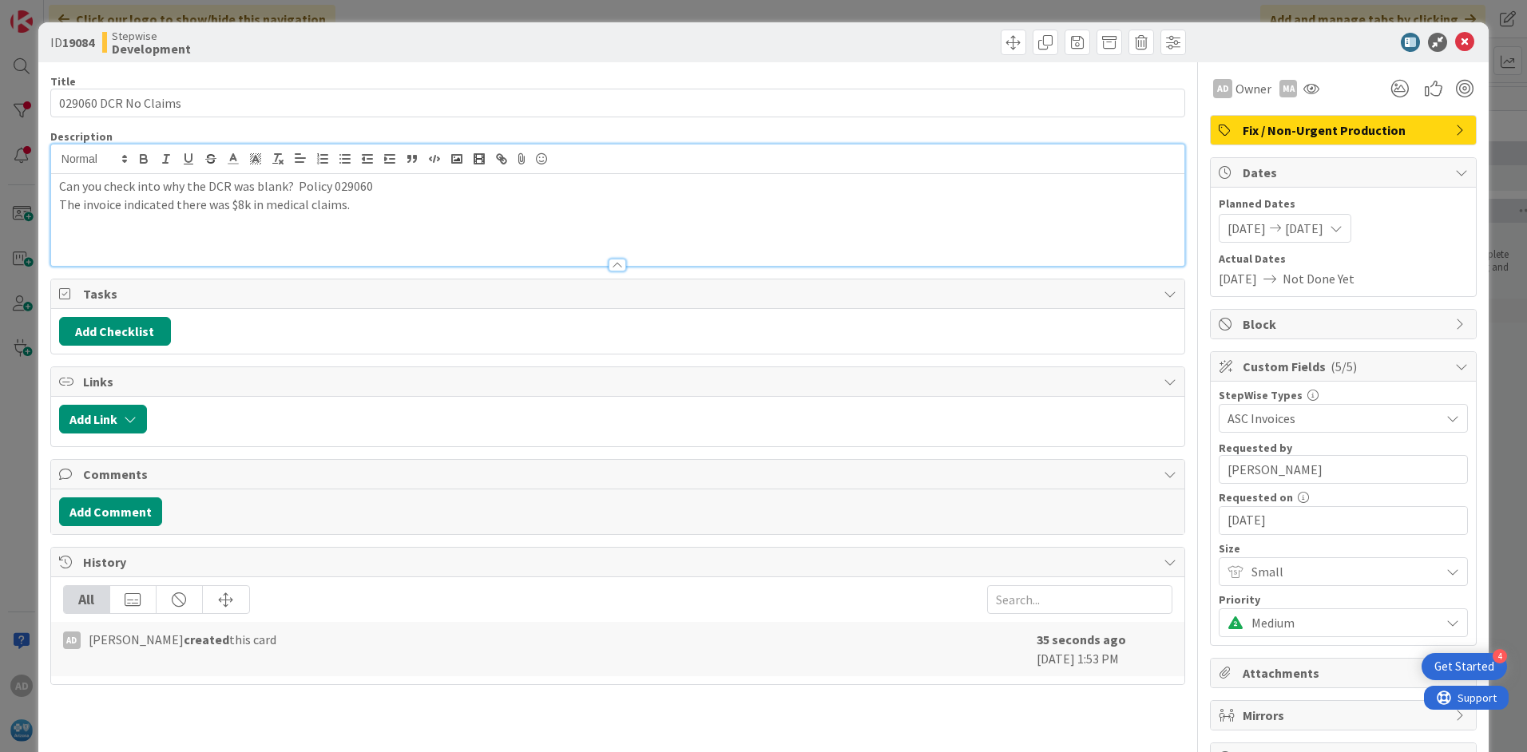
click at [65, 235] on p at bounding box center [617, 241] width 1117 height 18
click at [180, 234] on p "Solution: The" at bounding box center [617, 241] width 1117 height 18
click at [260, 241] on p "Solution: Added FundingGroup" at bounding box center [617, 241] width 1117 height 18
click at [77, 231] on p at bounding box center [617, 222] width 1117 height 18
click at [77, 244] on p "Solution: Added FundingGroup step, which is passed to the AZ_GetDCRData_ASCInv …" at bounding box center [617, 241] width 1117 height 18
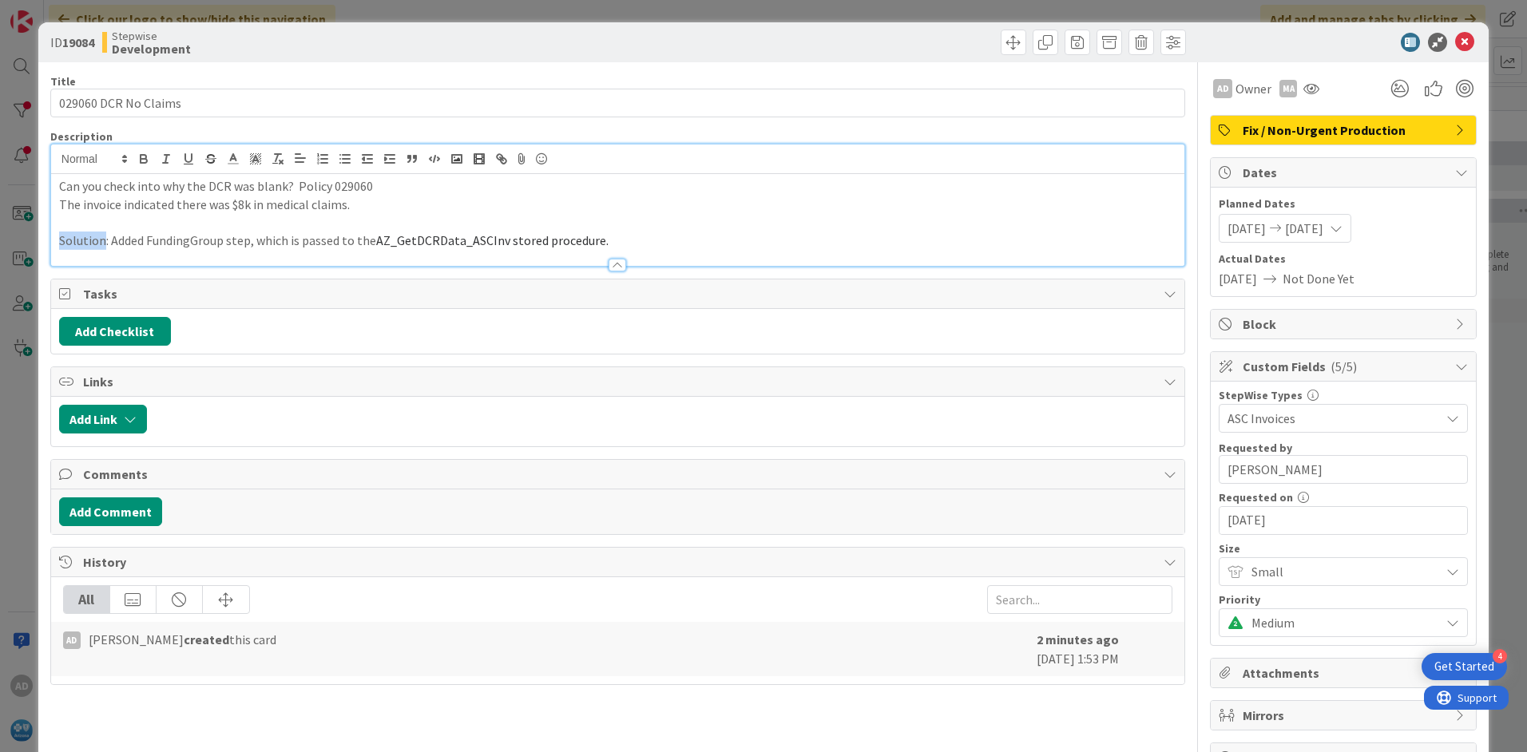
drag, startPoint x: 77, startPoint y: 244, endPoint x: 432, endPoint y: 236, distance: 354.7
click at [79, 244] on p "Solution: Added FundingGroup step, which is passed to the AZ_GetDCRData_ASCInv …" at bounding box center [617, 241] width 1117 height 18
click at [1442, 44] on div at bounding box center [1335, 42] width 283 height 19
click at [1455, 43] on icon at bounding box center [1464, 42] width 19 height 19
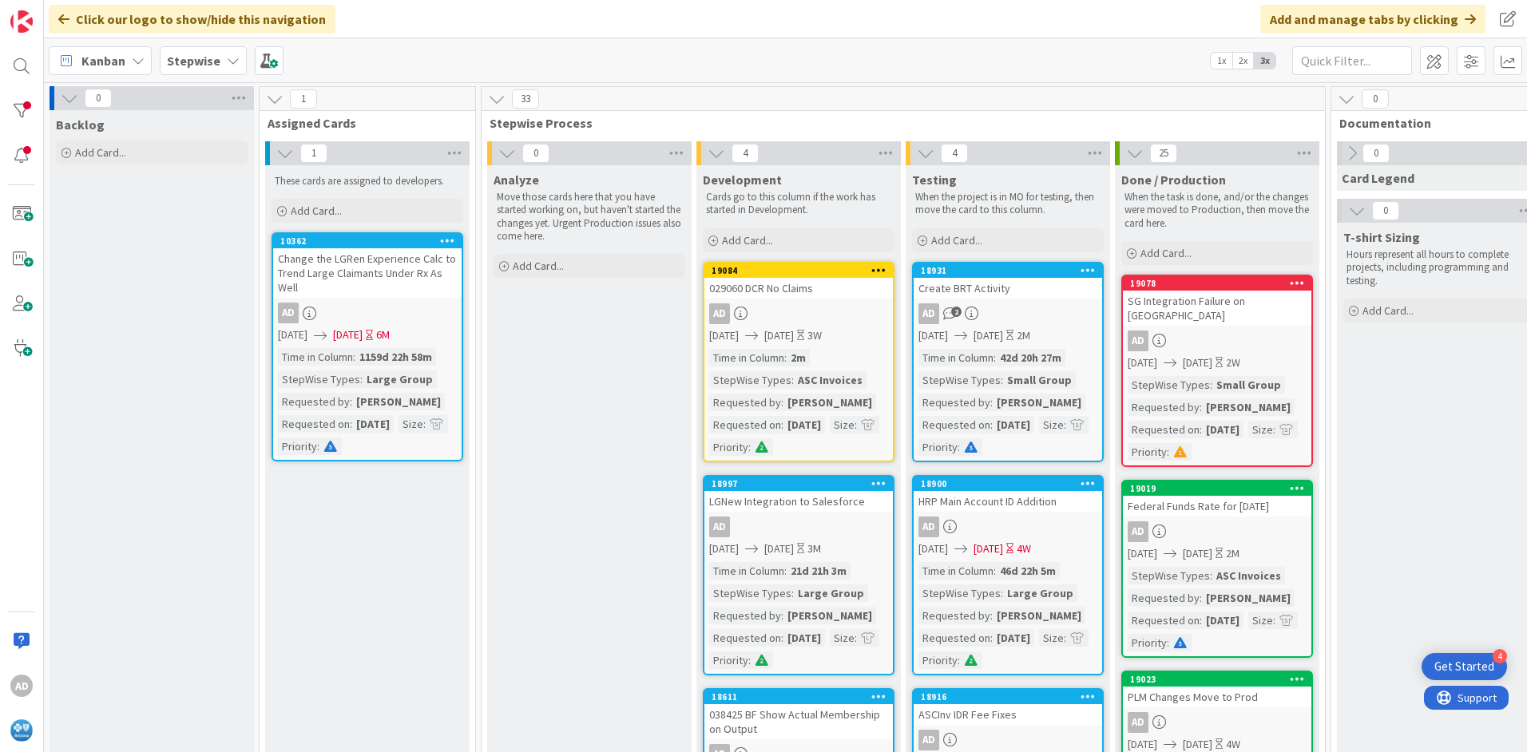
click at [1230, 315] on div "19078 SG Integration Failure on [GEOGRAPHIC_DATA] AD [DATE] [DATE] 2W StepWise …" at bounding box center [1217, 371] width 192 height 192
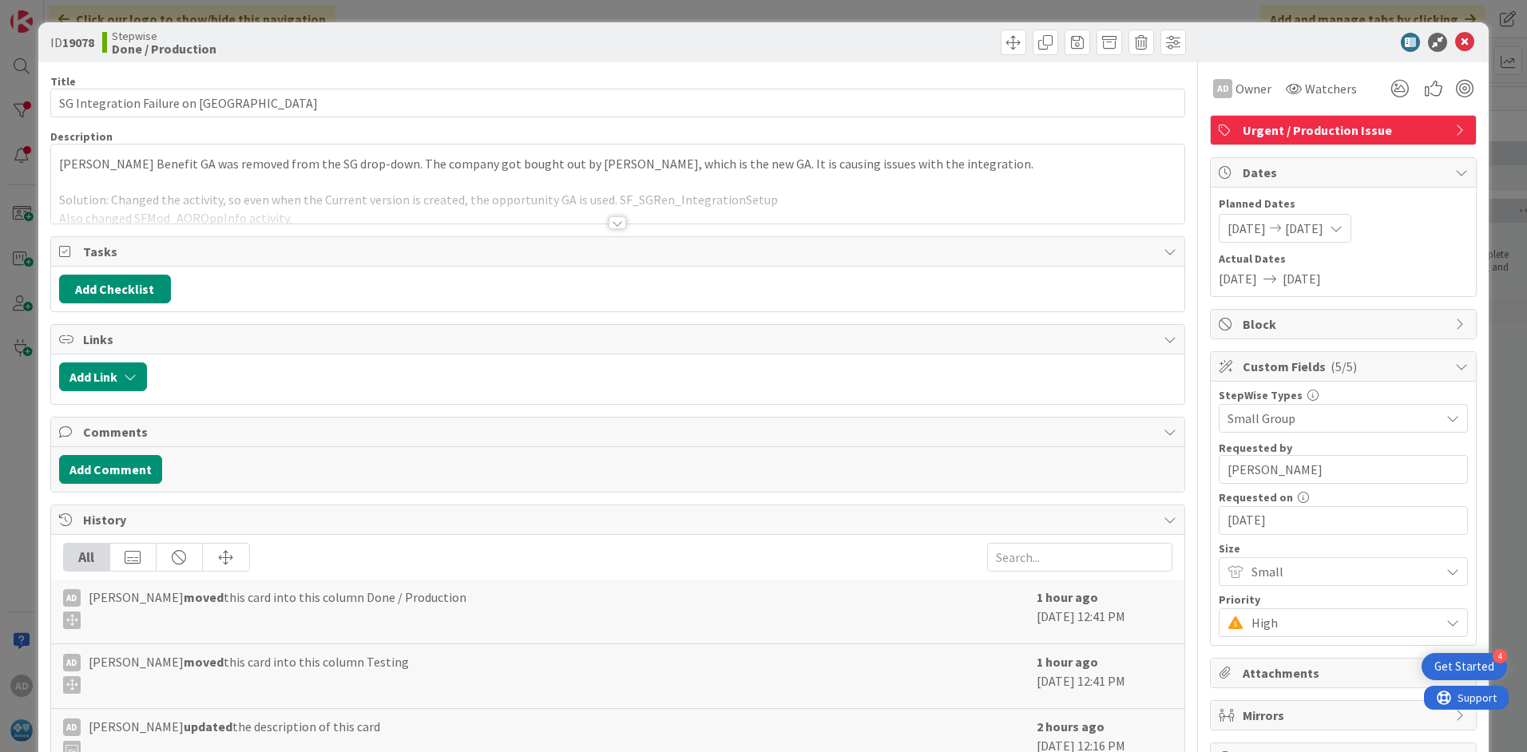
click at [609, 221] on div at bounding box center [617, 222] width 18 height 13
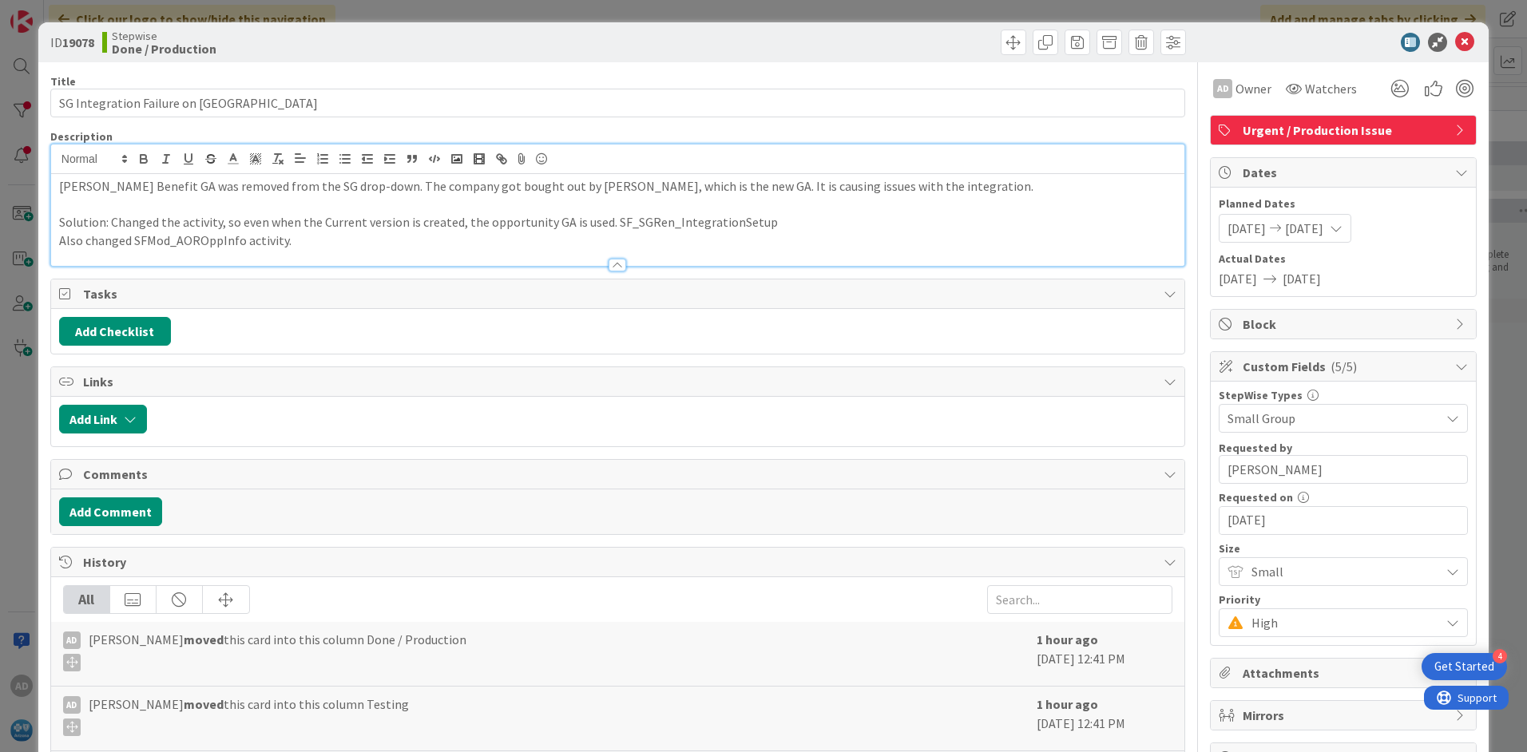
click at [85, 224] on p "Solution: Changed the activity, so even when the Current version is created, th…" at bounding box center [617, 222] width 1117 height 18
drag, startPoint x: 85, startPoint y: 224, endPoint x: 430, endPoint y: 236, distance: 344.4
click at [86, 224] on p "Solution: Changed the activity, so even when the Current version is created, th…" at bounding box center [617, 222] width 1117 height 18
click at [627, 210] on p at bounding box center [617, 205] width 1117 height 18
click at [1459, 42] on icon at bounding box center [1464, 42] width 19 height 19
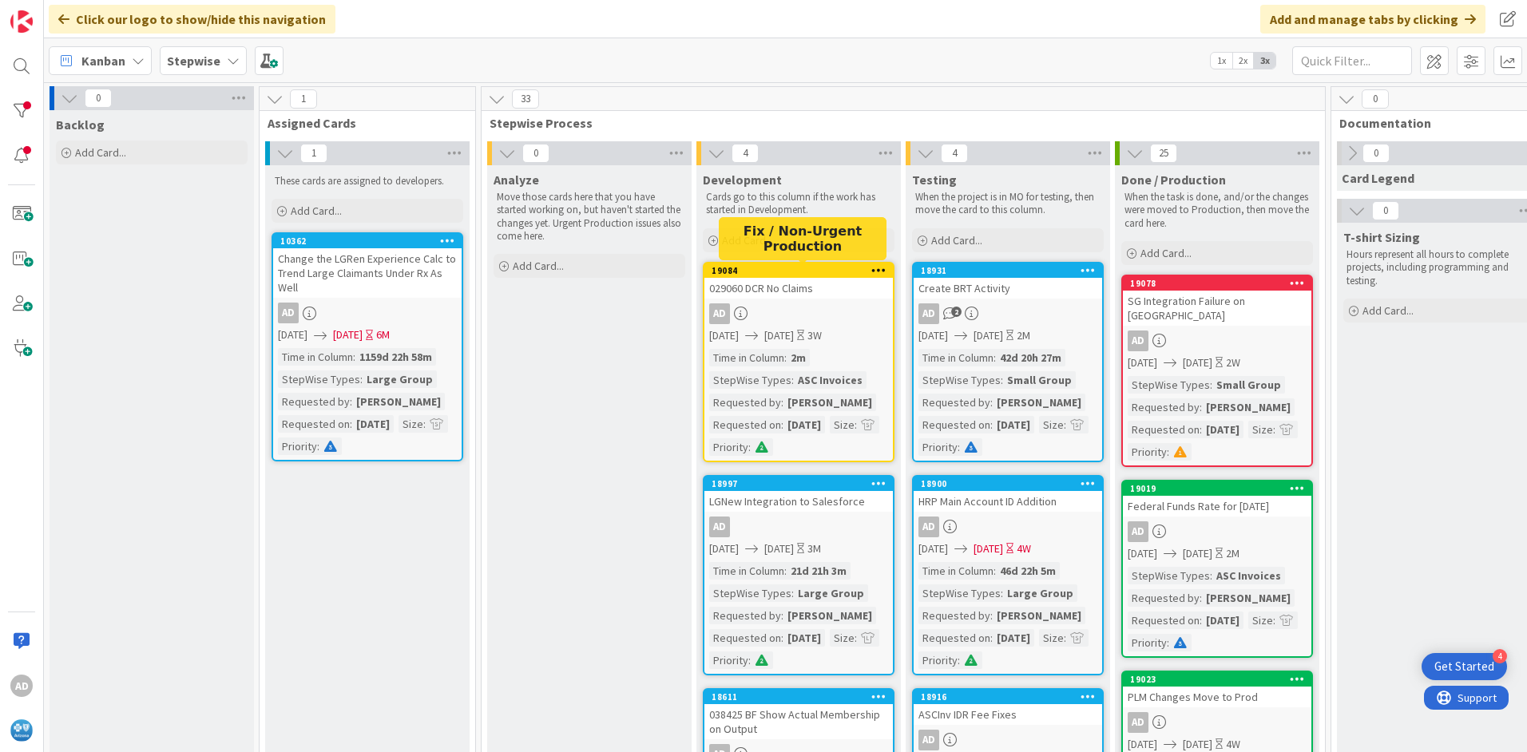
click at [804, 275] on div "19084" at bounding box center [801, 270] width 181 height 11
